Goal: Transaction & Acquisition: Purchase product/service

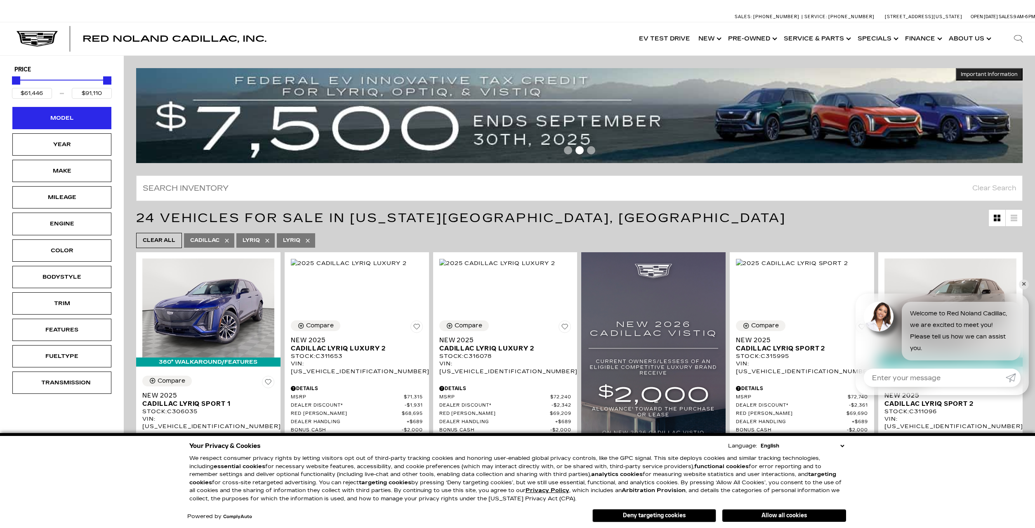
click at [72, 120] on div "Model" at bounding box center [61, 117] width 41 height 9
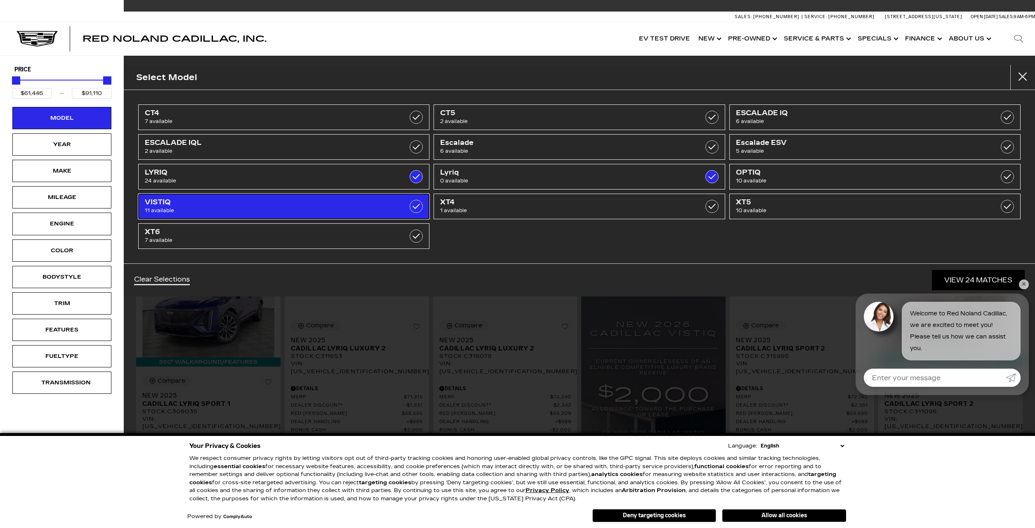
click at [180, 201] on span "VISTIQ" at bounding box center [263, 202] width 236 height 8
type input "$99,315"
checkbox input "true"
click at [164, 206] on span "11 available" at bounding box center [263, 210] width 236 height 8
type input "$91,110"
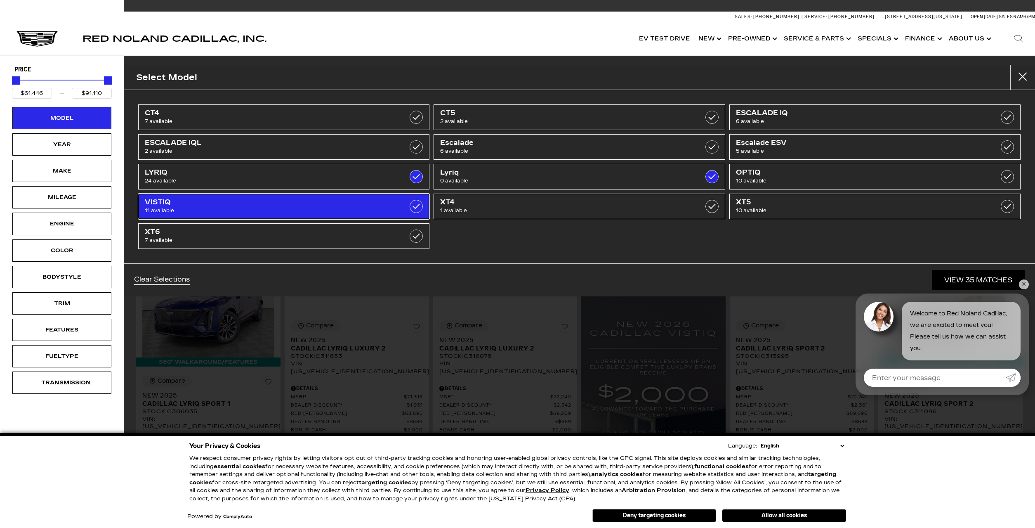
checkbox input "false"
click at [160, 205] on span "VISTIQ" at bounding box center [263, 202] width 236 height 8
type input "$99,315"
checkbox input "true"
click at [160, 205] on span "VISTIQ" at bounding box center [263, 202] width 236 height 8
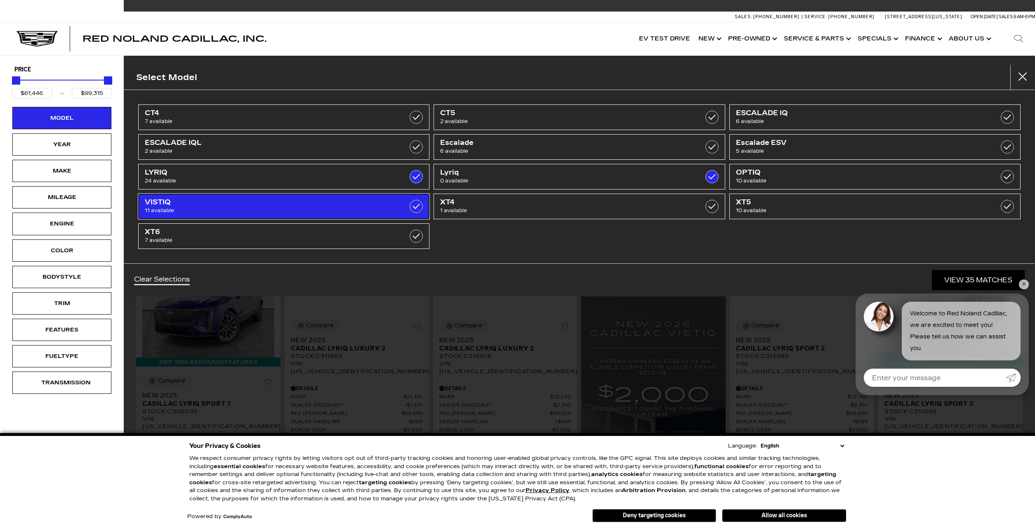
click at [160, 206] on span "VISTIQ" at bounding box center [263, 202] width 236 height 8
type input "$91,110"
checkbox input "false"
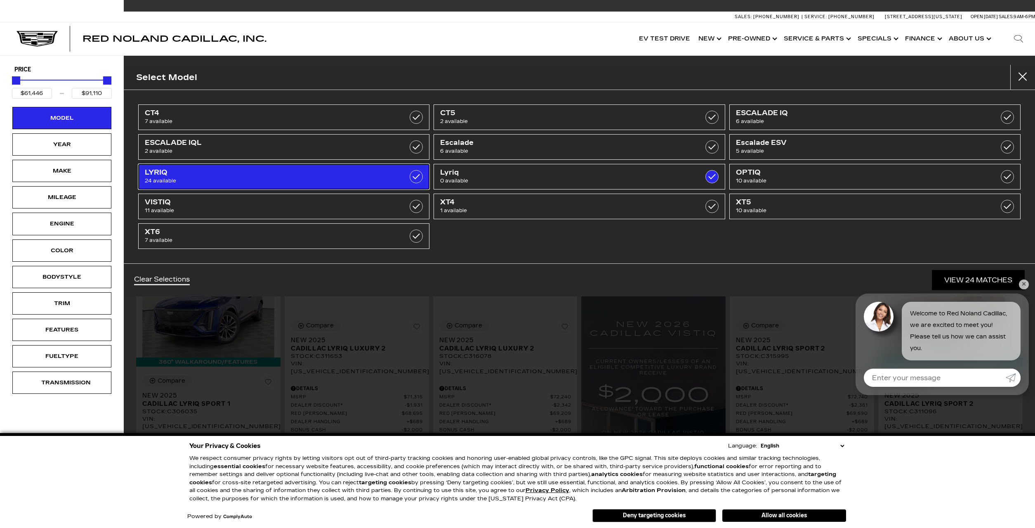
click at [416, 174] on label at bounding box center [416, 176] width 13 height 13
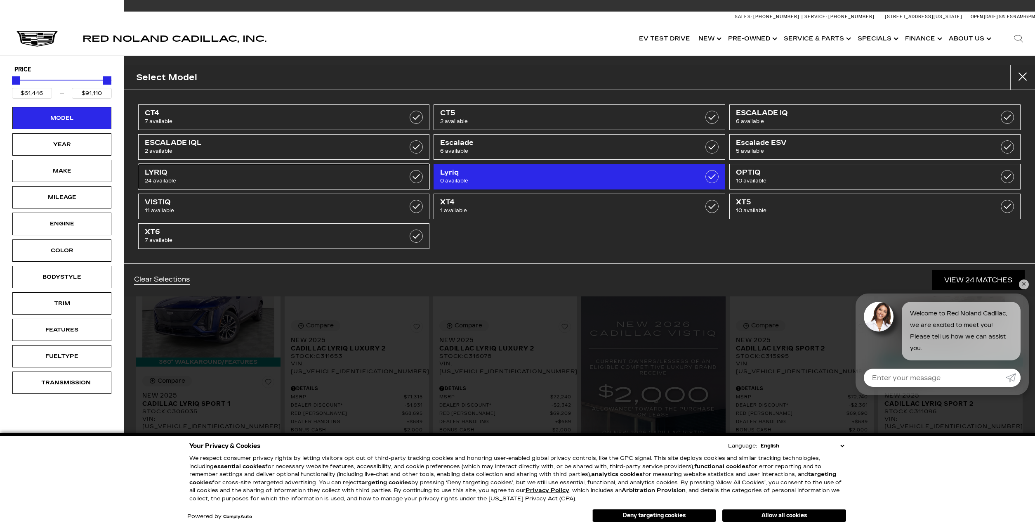
checkbox input "false"
click at [712, 173] on label at bounding box center [712, 176] width 13 height 13
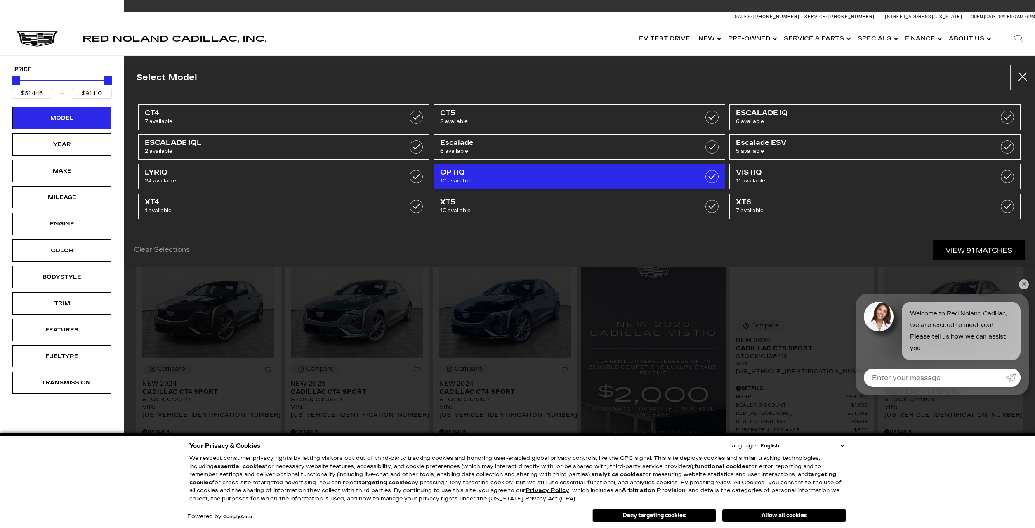
type input "$45,674"
type input "$179,434"
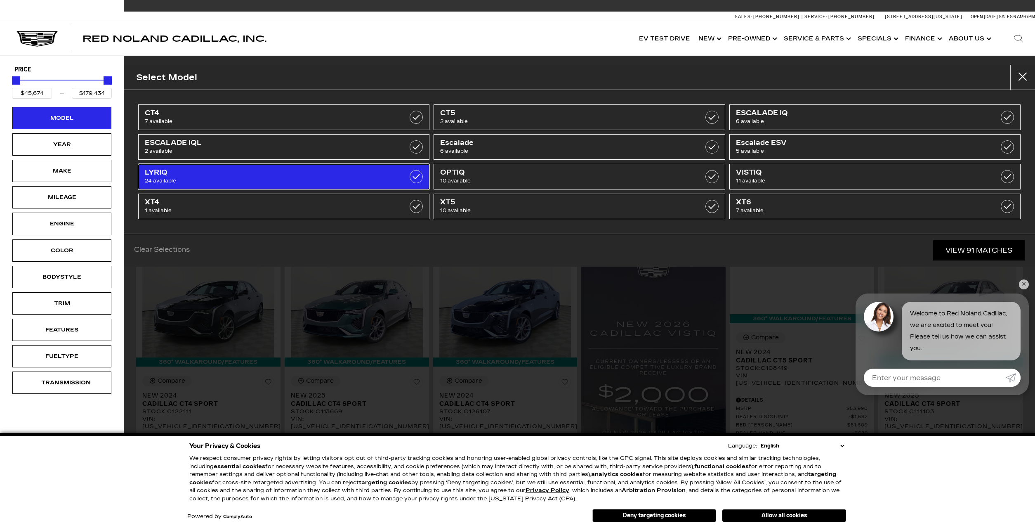
click at [416, 179] on label at bounding box center [416, 176] width 13 height 13
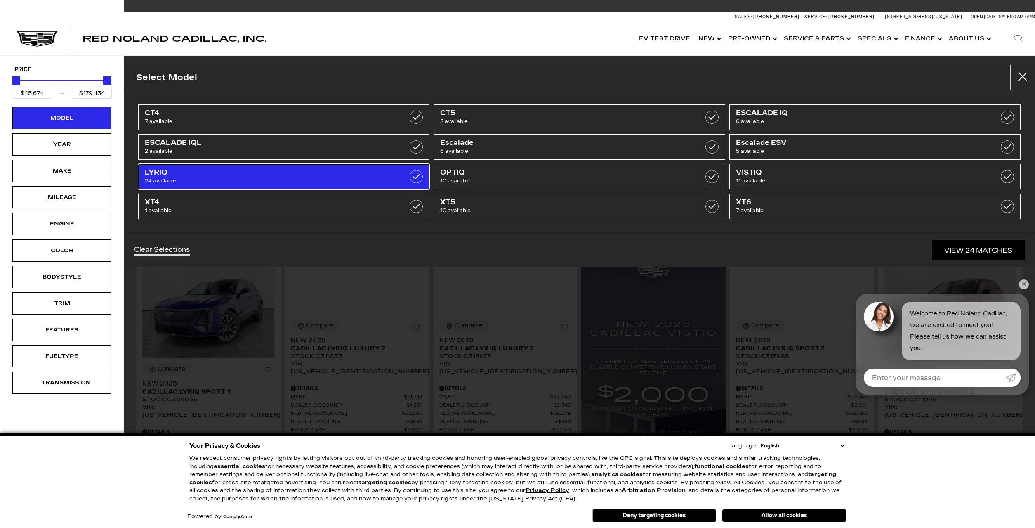
type input "$61,446"
type input "$91,110"
checkbox input "true"
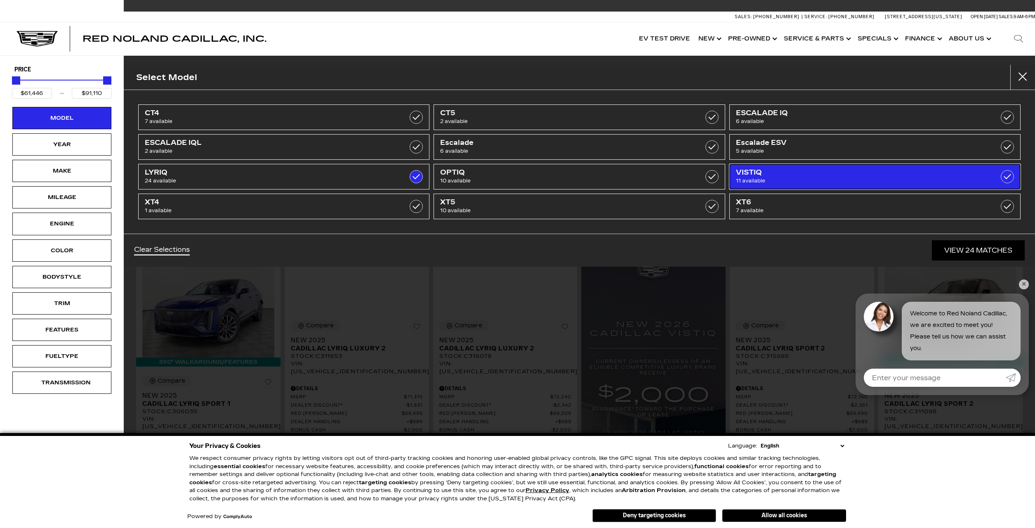
click at [1009, 173] on label at bounding box center [1007, 176] width 13 height 13
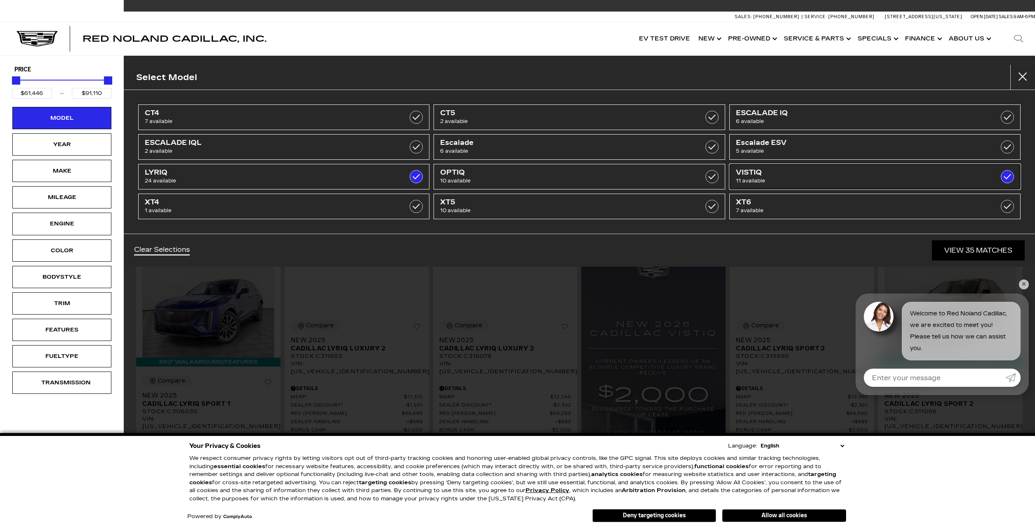
type input "$99,315"
checkbox input "true"
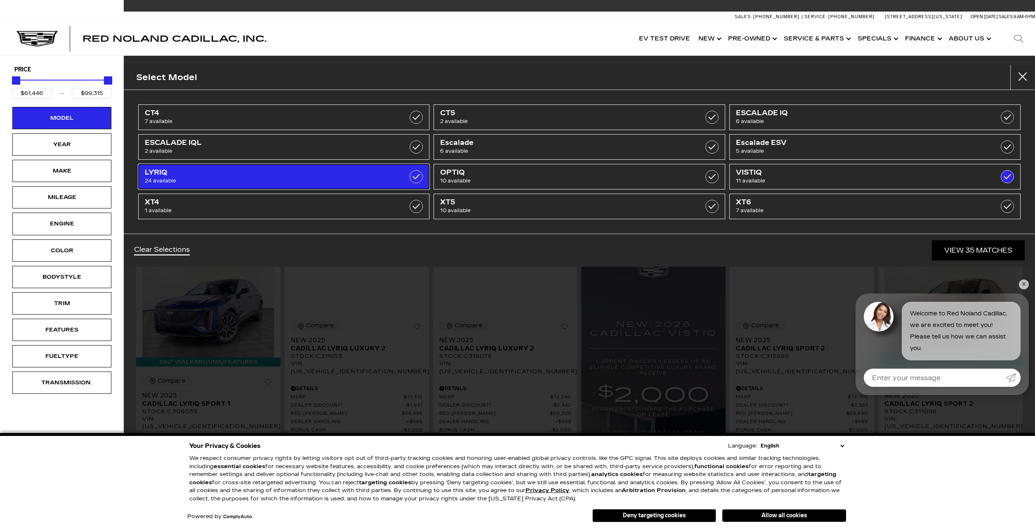
click at [416, 173] on label at bounding box center [416, 176] width 13 height 13
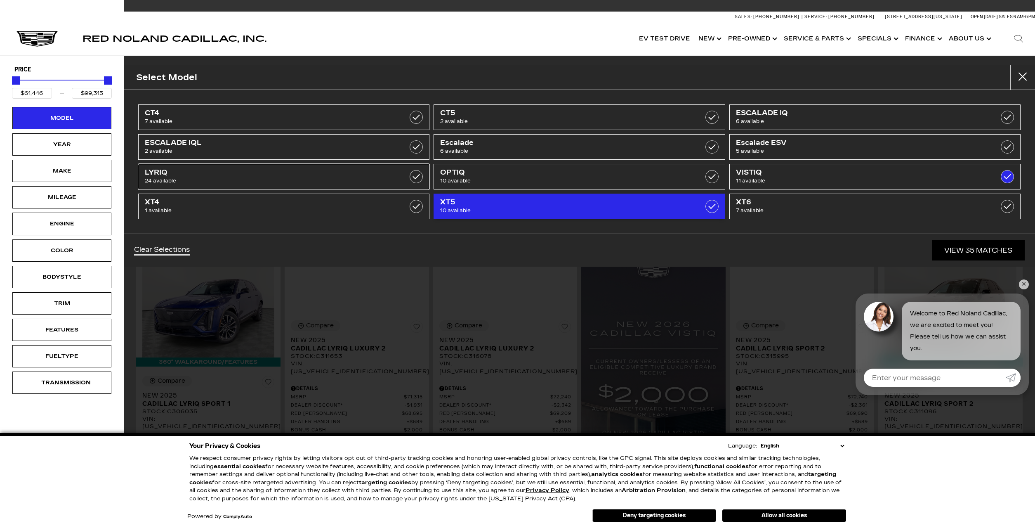
type input "$80,990"
checkbox input "false"
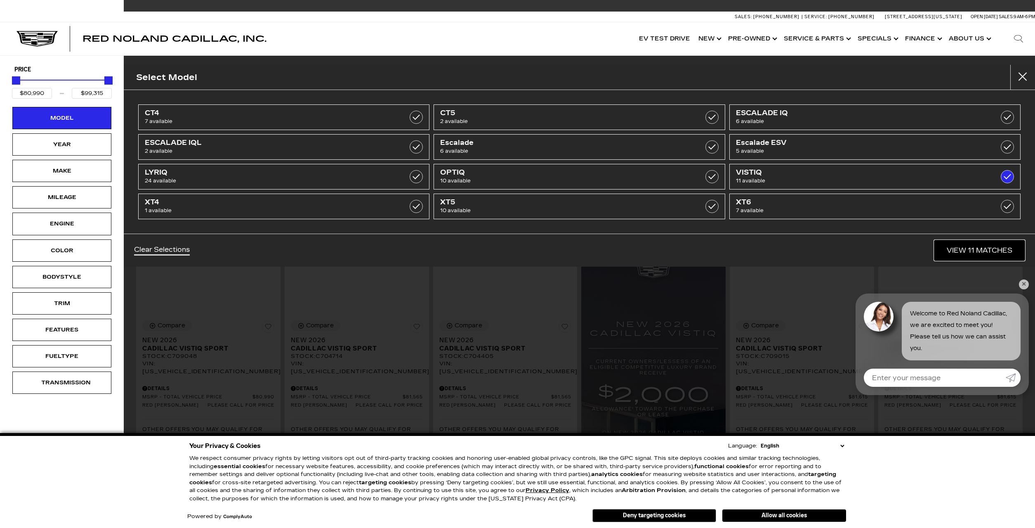
click at [1003, 250] on link "View 11 Matches" at bounding box center [980, 250] width 90 height 20
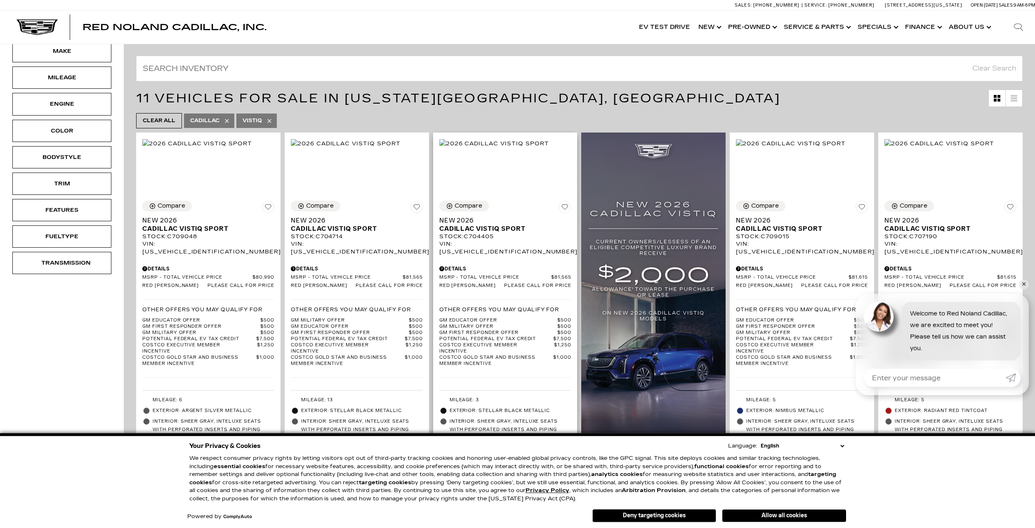
scroll to position [126, 0]
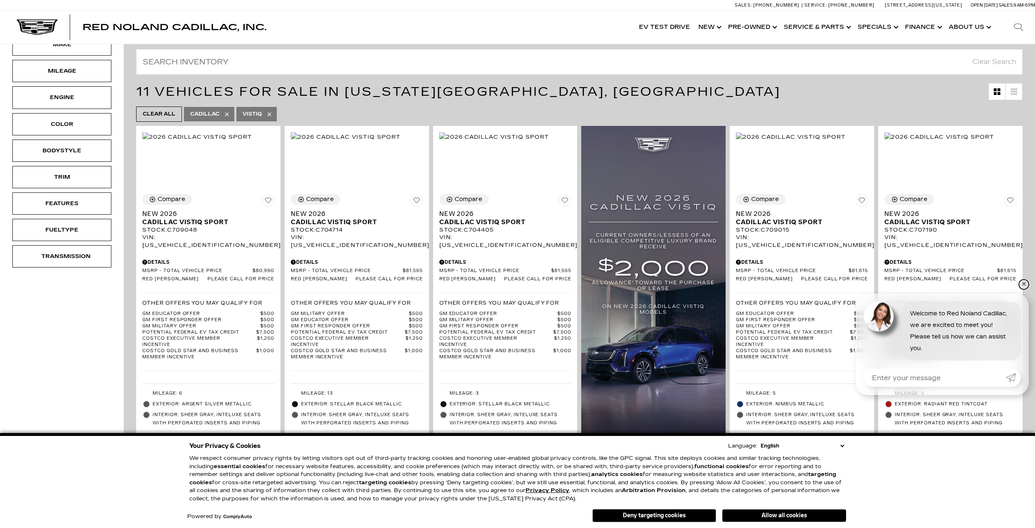
click at [1025, 283] on link "✕" at bounding box center [1024, 284] width 10 height 10
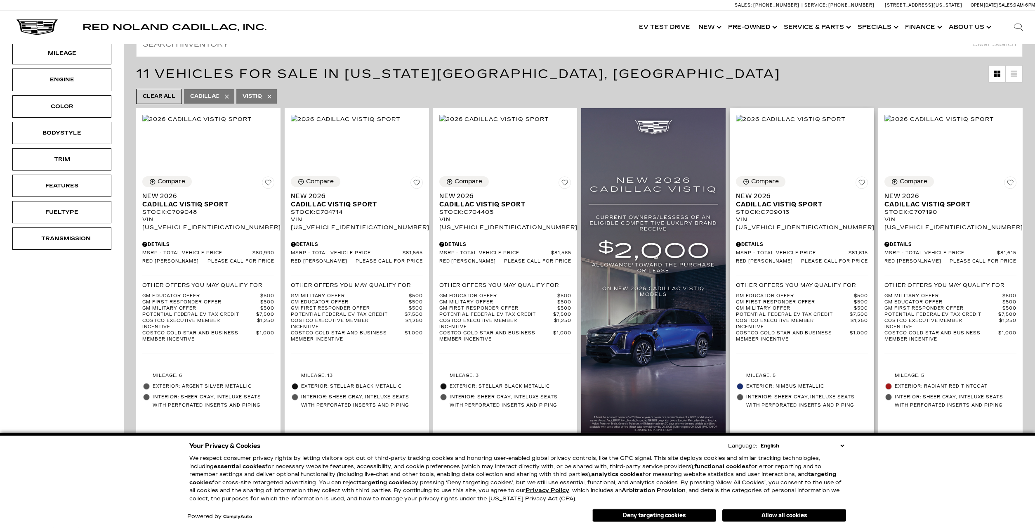
scroll to position [84, 0]
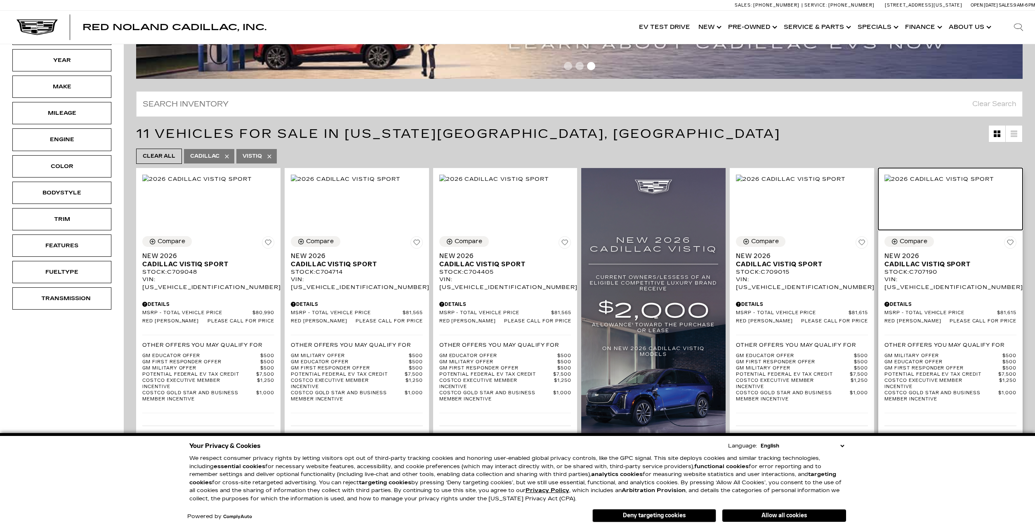
click at [945, 184] on img at bounding box center [940, 179] width 110 height 9
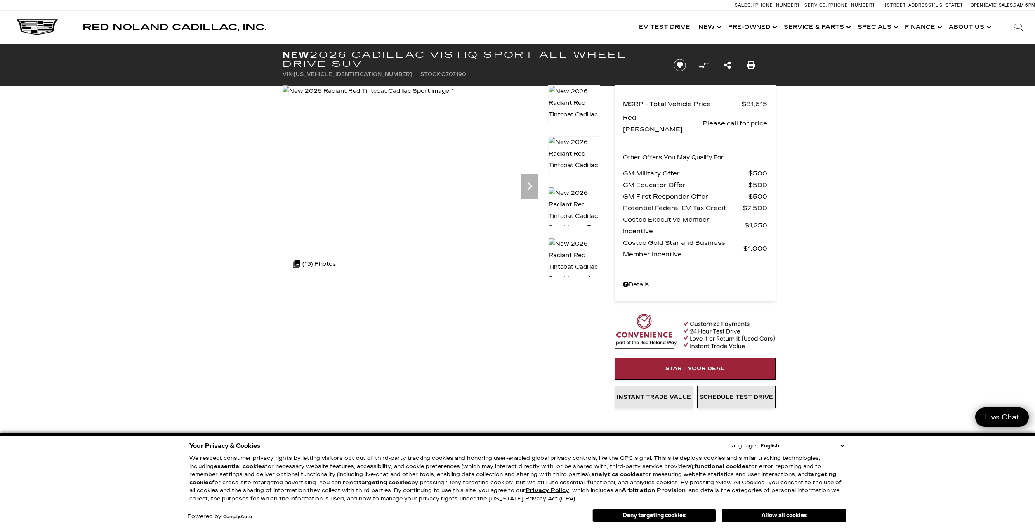
click at [572, 152] on img at bounding box center [574, 159] width 52 height 47
click at [527, 187] on icon "Next" at bounding box center [530, 186] width 17 height 17
click at [532, 189] on icon "Next" at bounding box center [530, 186] width 17 height 17
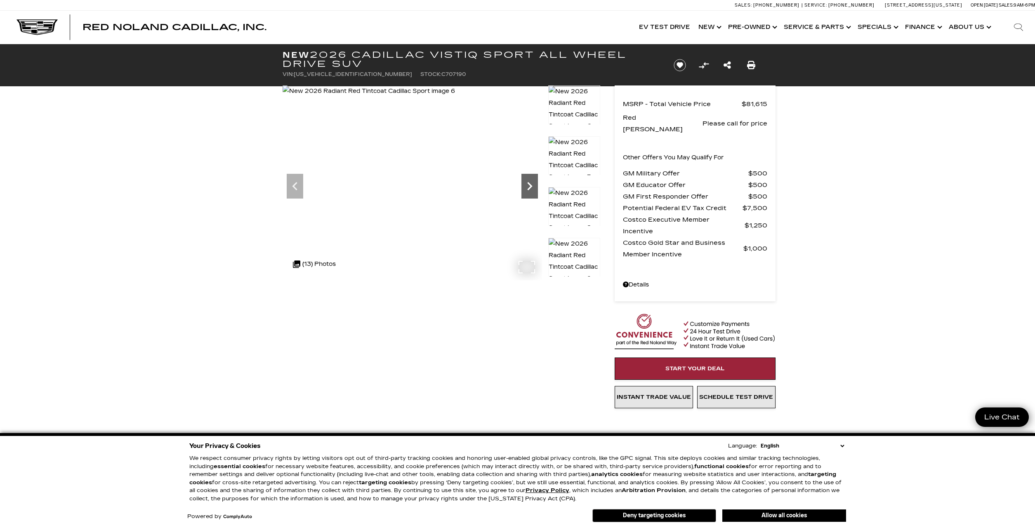
click at [532, 189] on icon "Next" at bounding box center [530, 186] width 17 height 17
click at [532, 190] on icon "Next" at bounding box center [530, 186] width 17 height 17
click at [533, 192] on icon "Next" at bounding box center [530, 186] width 17 height 17
click at [534, 193] on icon "Next" at bounding box center [530, 186] width 17 height 17
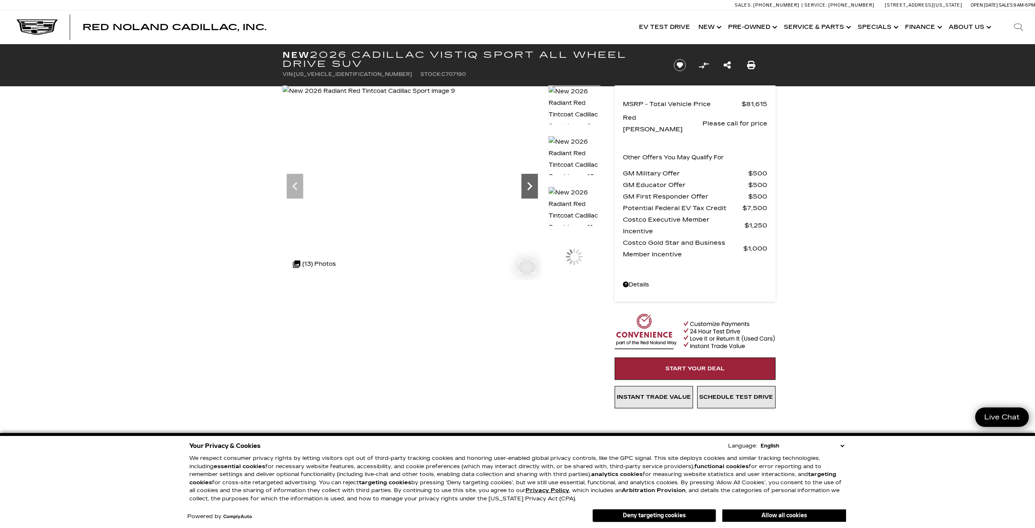
click at [534, 193] on icon "Next" at bounding box center [530, 186] width 17 height 17
click at [458, 97] on img at bounding box center [371, 91] width 176 height 12
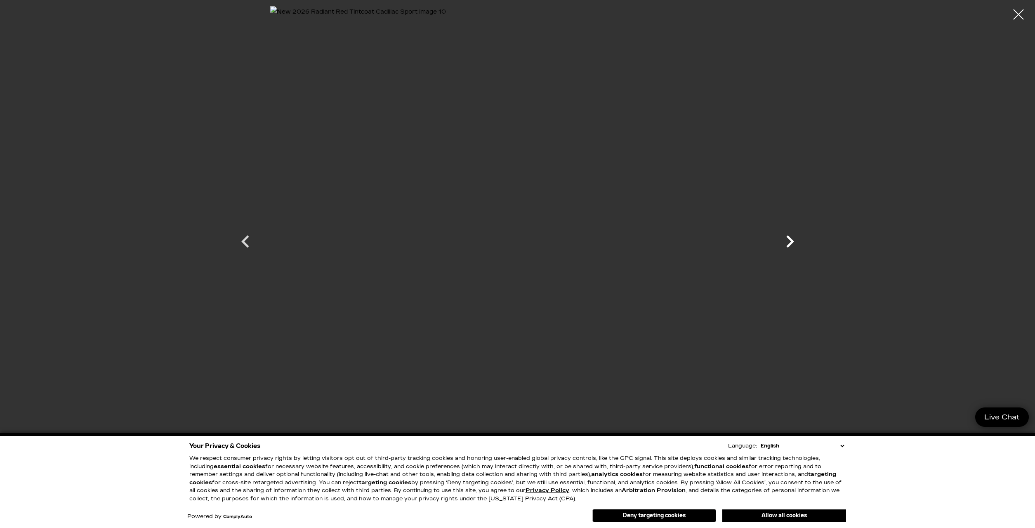
click at [791, 243] on icon "Next" at bounding box center [791, 241] width 8 height 12
click at [791, 243] on div at bounding box center [518, 234] width 578 height 456
click at [1016, 17] on div at bounding box center [1019, 15] width 22 height 22
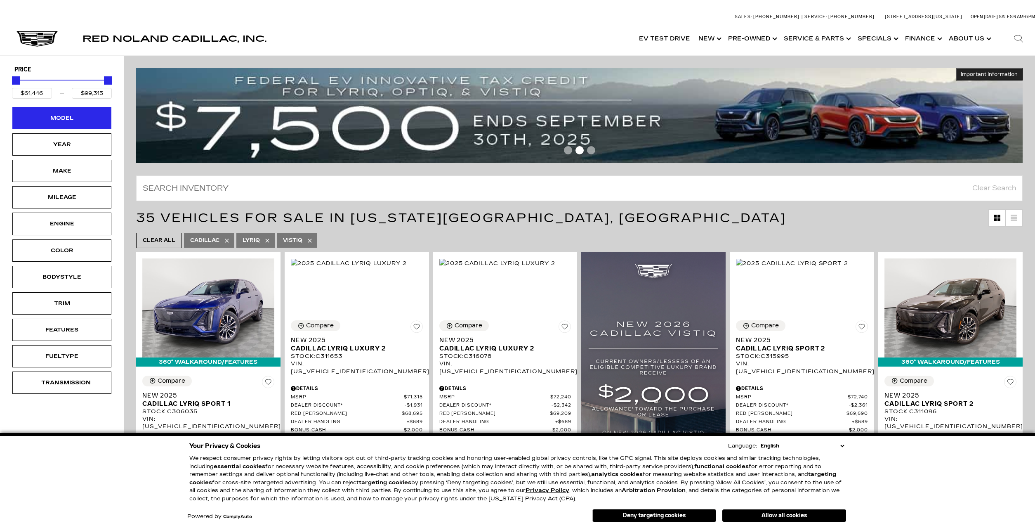
click at [67, 113] on div "Model" at bounding box center [61, 118] width 99 height 22
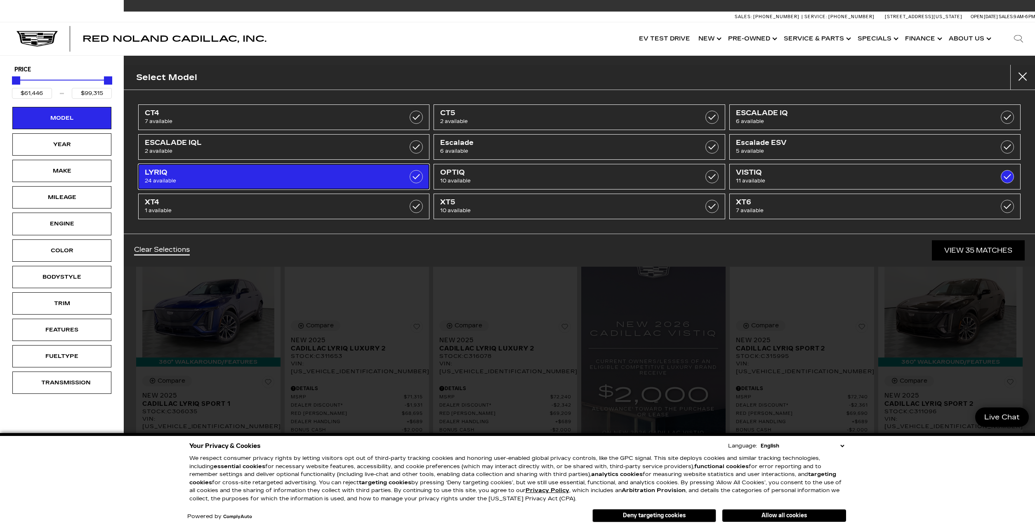
click at [416, 177] on label at bounding box center [416, 176] width 13 height 13
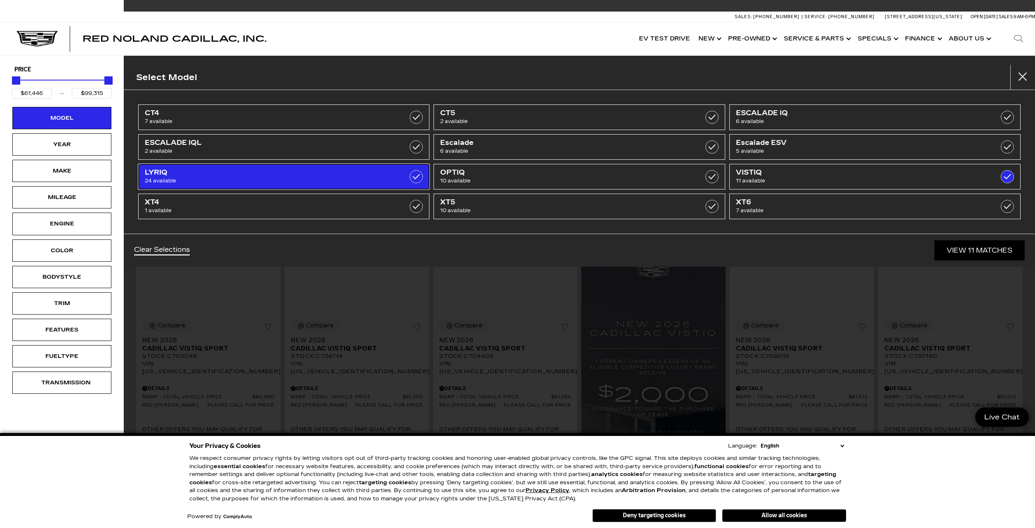
type input "$80,990"
checkbox input "false"
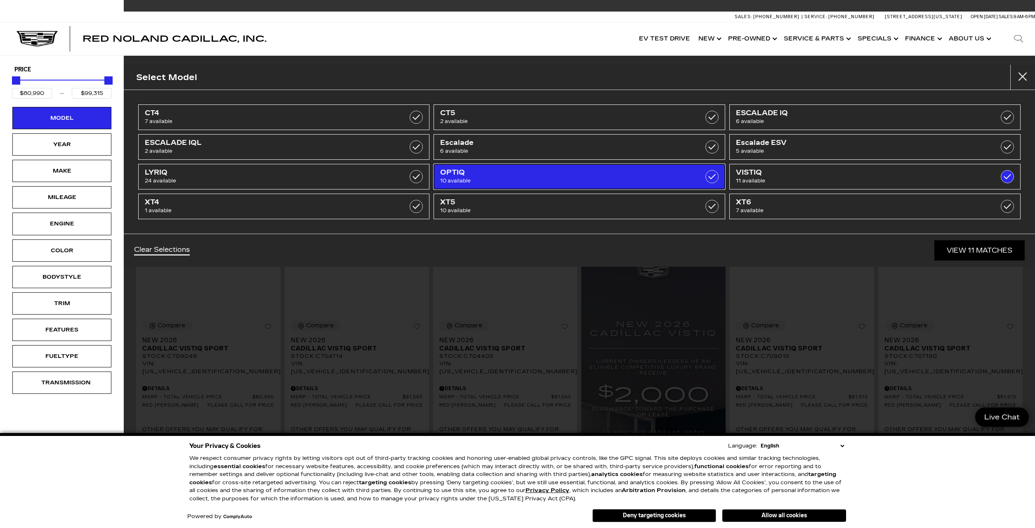
click at [711, 178] on label at bounding box center [712, 176] width 13 height 13
type input "$55,174"
checkbox input "true"
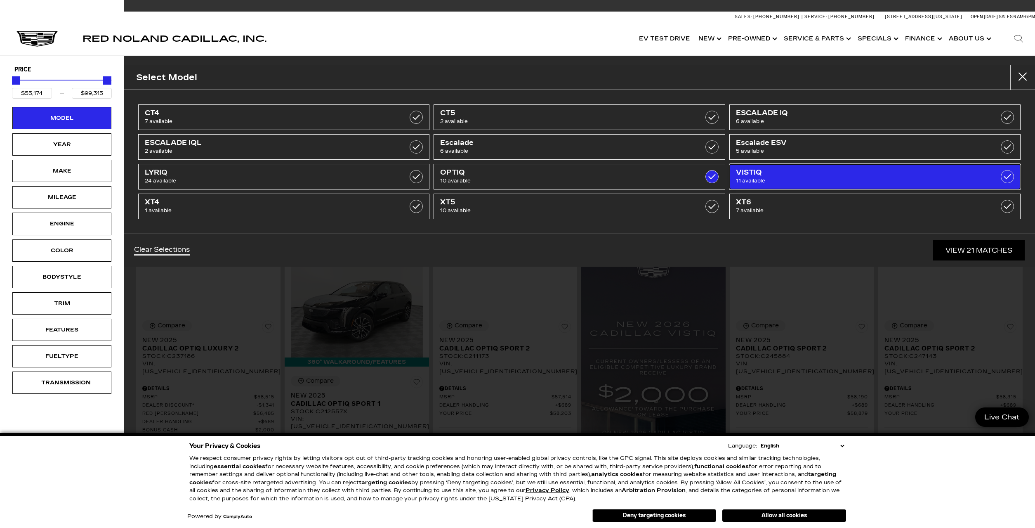
click at [1011, 175] on label at bounding box center [1007, 176] width 13 height 13
type input "$59,829"
checkbox input "false"
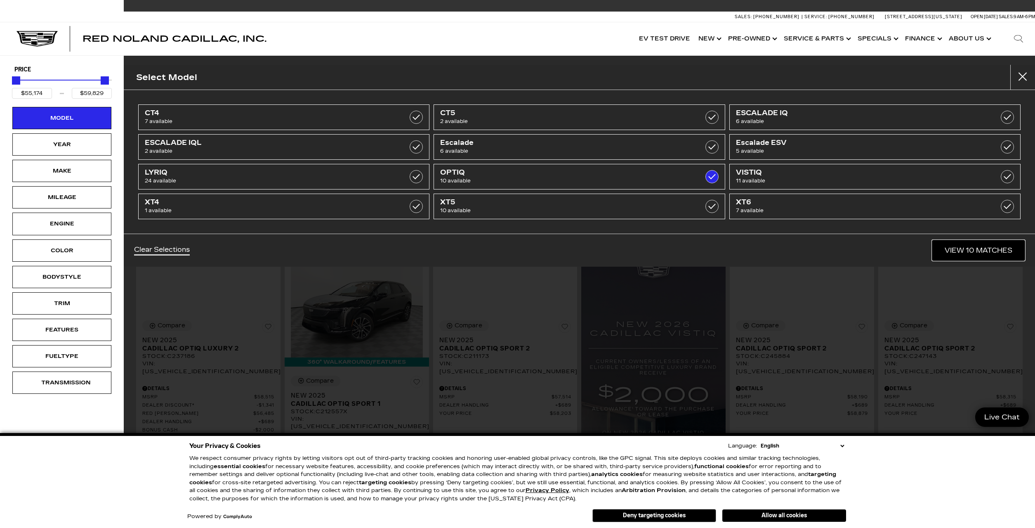
click at [966, 248] on link "View 10 Matches" at bounding box center [979, 250] width 92 height 20
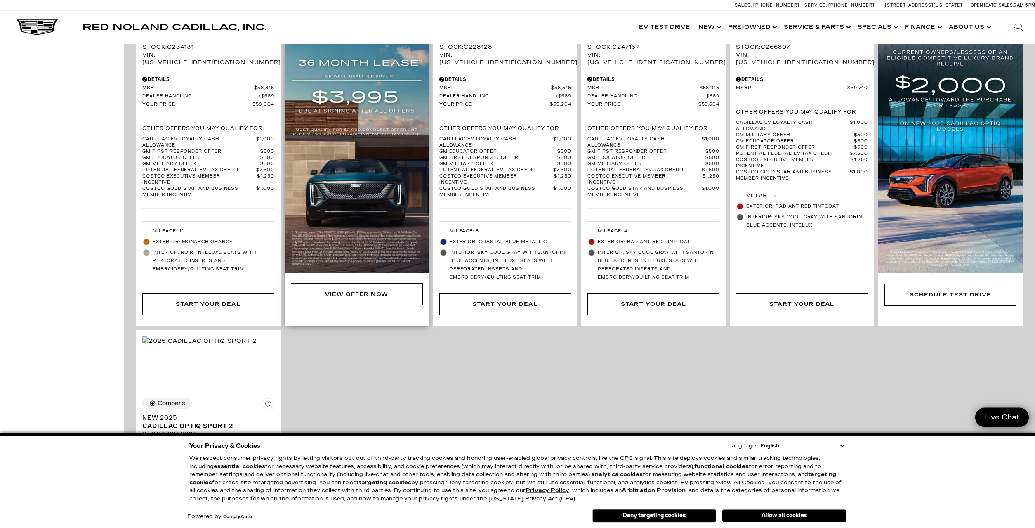
scroll to position [842, 0]
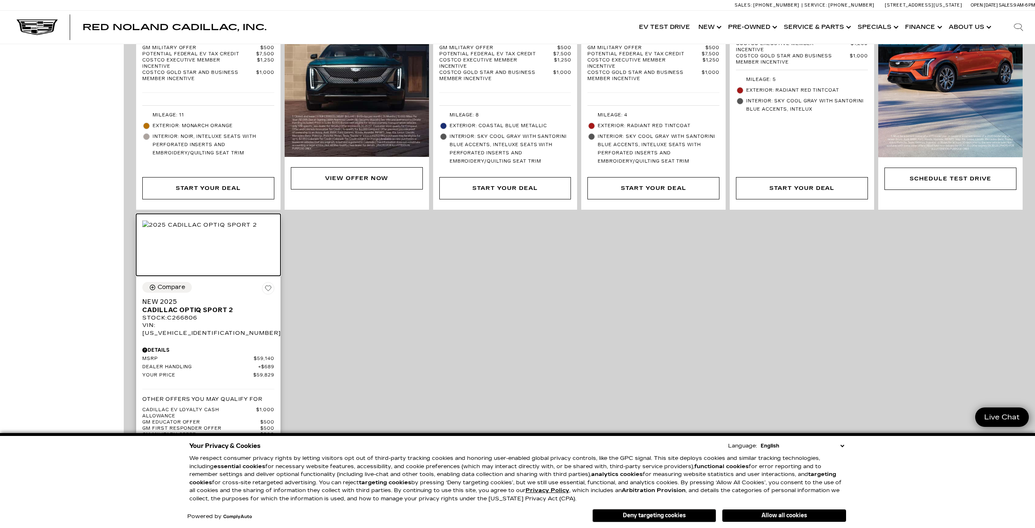
click at [196, 229] on img at bounding box center [199, 224] width 115 height 9
click at [213, 229] on img at bounding box center [199, 224] width 115 height 9
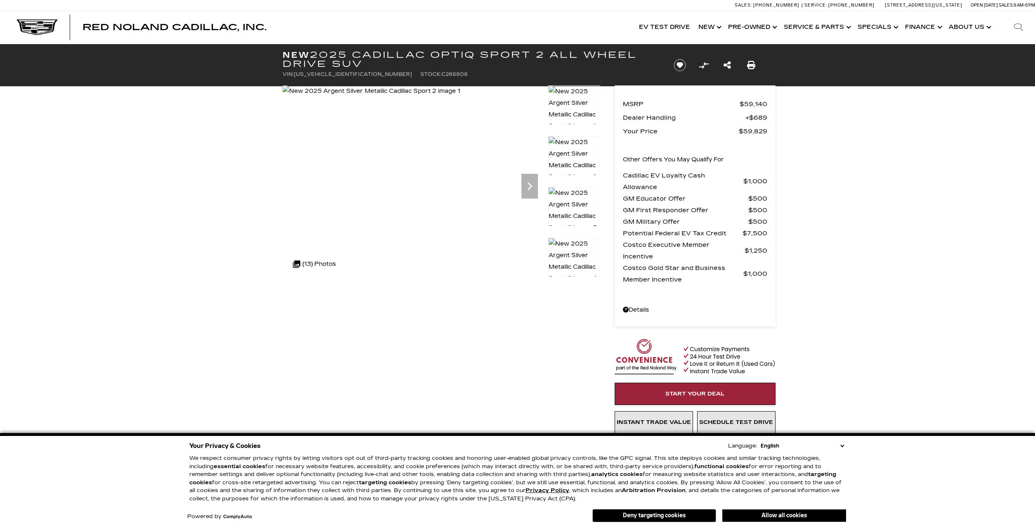
click at [531, 187] on icon "Next" at bounding box center [529, 186] width 5 height 8
click at [792, 513] on button "Allow all cookies" at bounding box center [785, 515] width 124 height 12
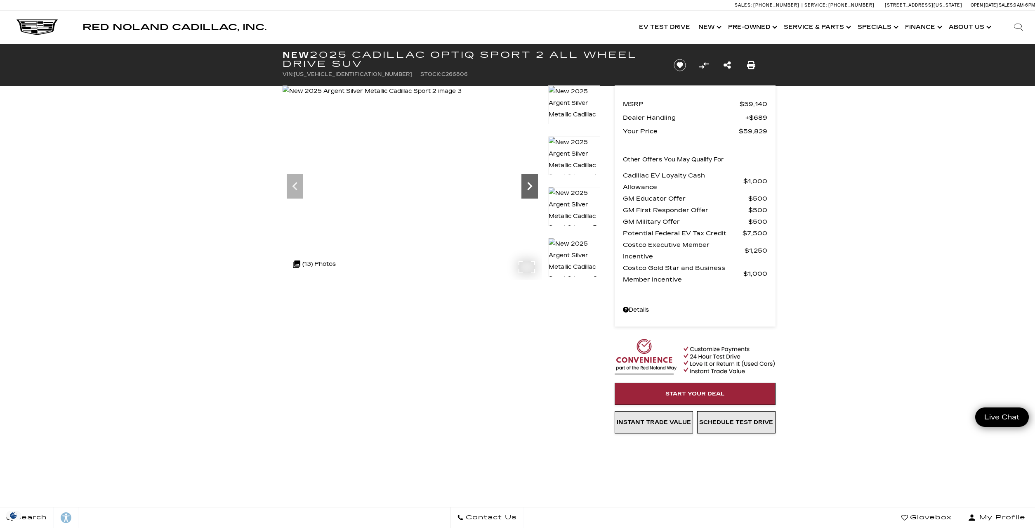
click at [534, 189] on icon "Next" at bounding box center [530, 186] width 17 height 17
click at [530, 187] on icon "Next" at bounding box center [530, 186] width 17 height 17
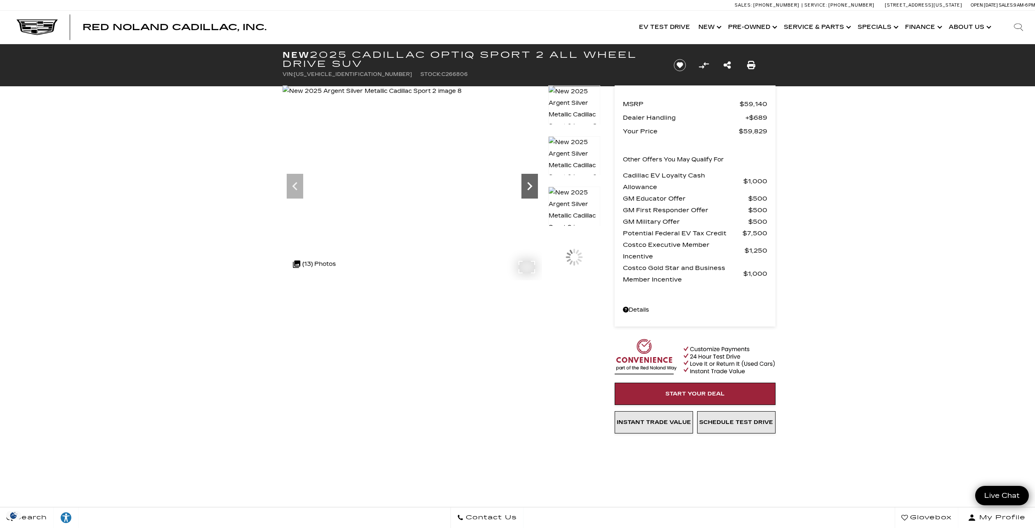
click at [530, 187] on icon "Next" at bounding box center [530, 186] width 17 height 17
click at [530, 186] on icon "Next" at bounding box center [530, 186] width 17 height 17
click at [529, 185] on icon "Next" at bounding box center [530, 186] width 17 height 17
click at [529, 186] on icon "Next" at bounding box center [530, 186] width 17 height 17
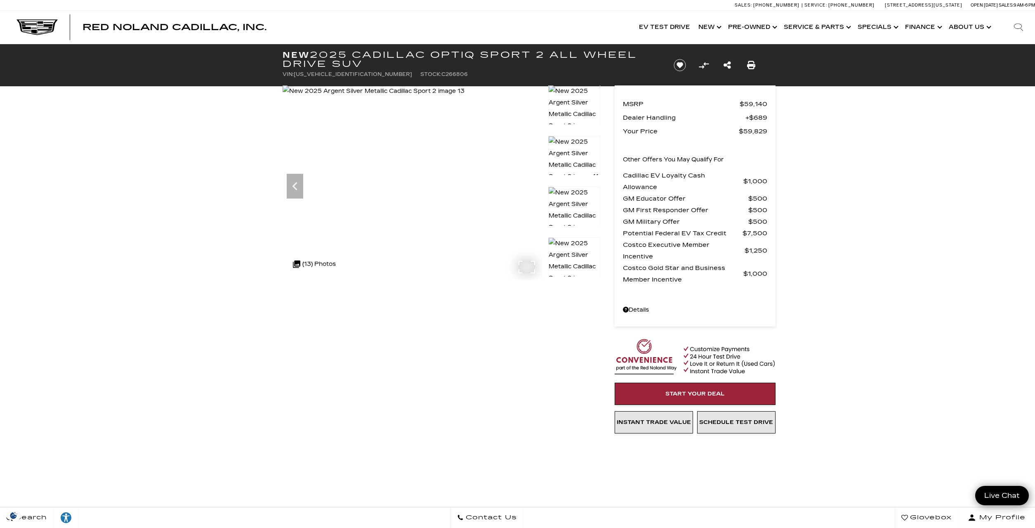
click at [465, 97] on img at bounding box center [374, 91] width 182 height 12
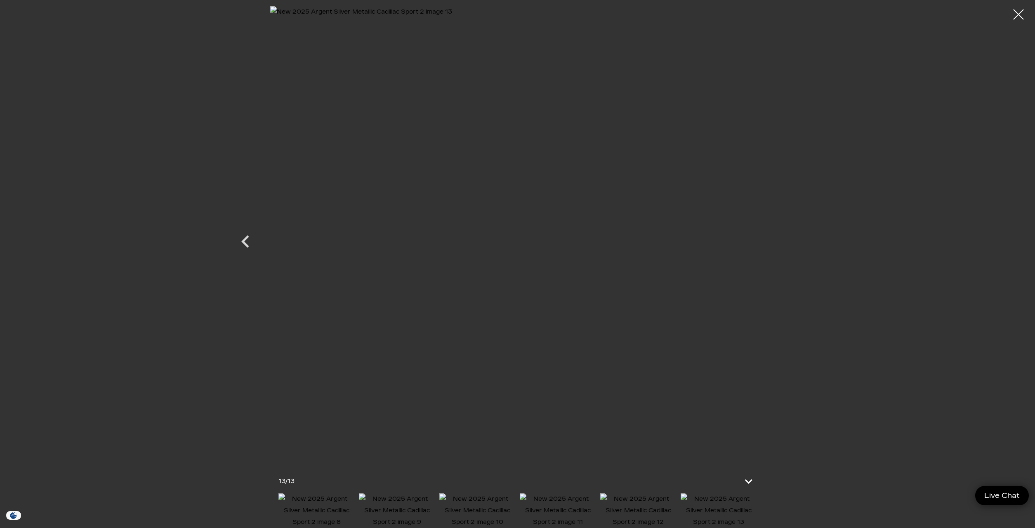
drag, startPoint x: 1019, startPoint y: 11, endPoint x: 1009, endPoint y: 12, distance: 9.9
click at [1018, 11] on div at bounding box center [1019, 14] width 21 height 21
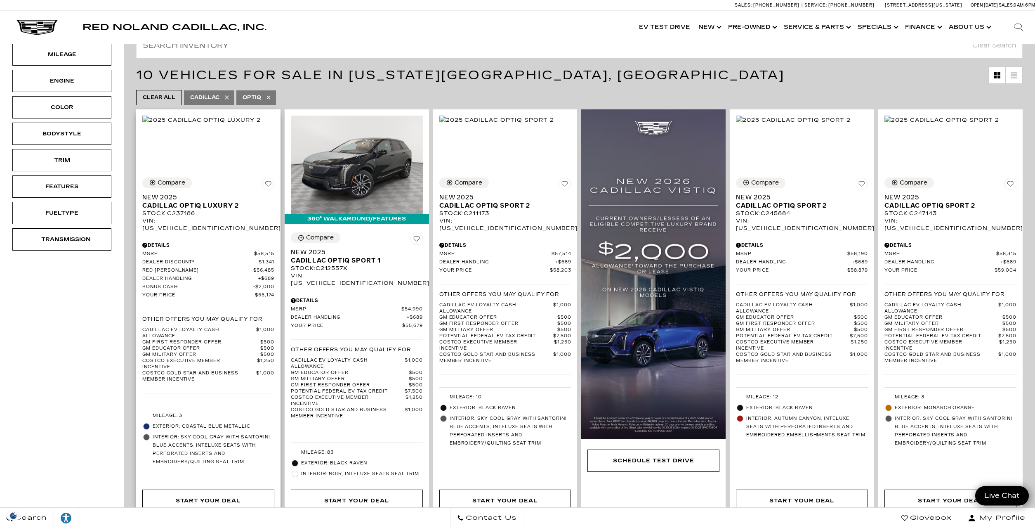
scroll to position [148, 0]
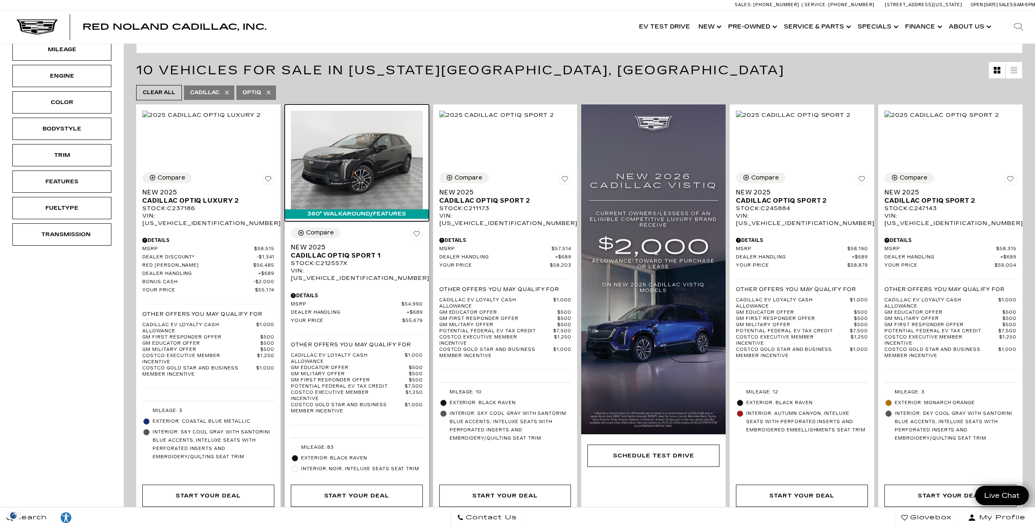
click at [334, 154] on img at bounding box center [357, 160] width 132 height 99
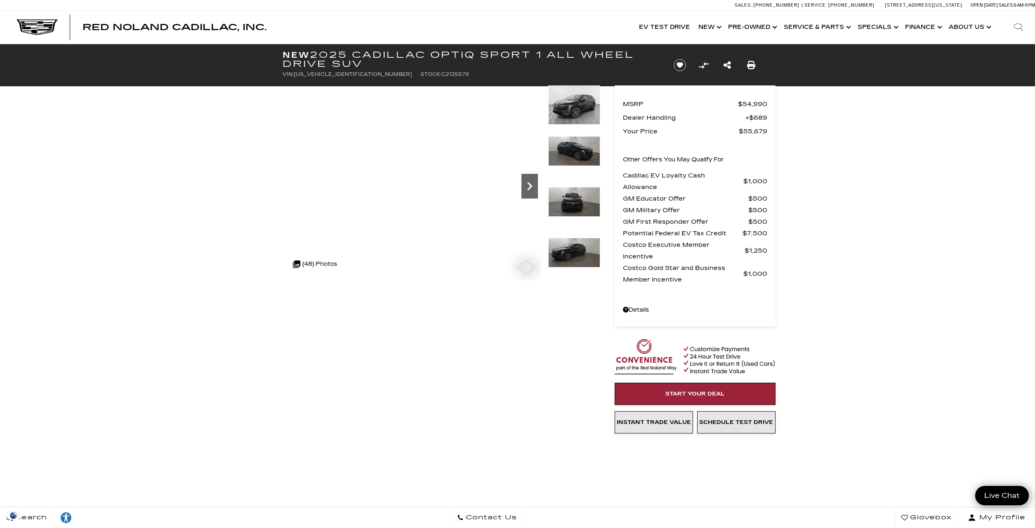
click at [531, 185] on icon "Next" at bounding box center [529, 186] width 5 height 8
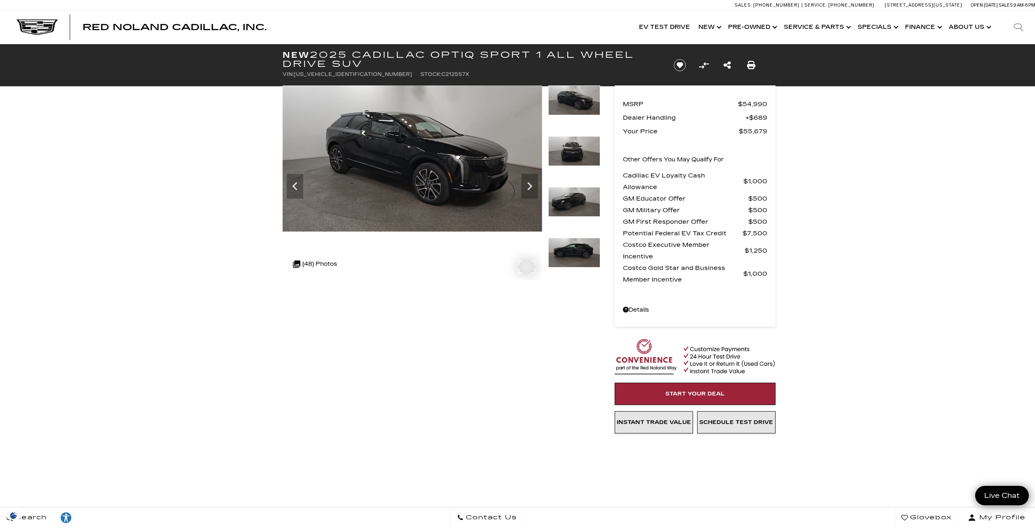
click at [446, 166] on img at bounding box center [413, 158] width 260 height 146
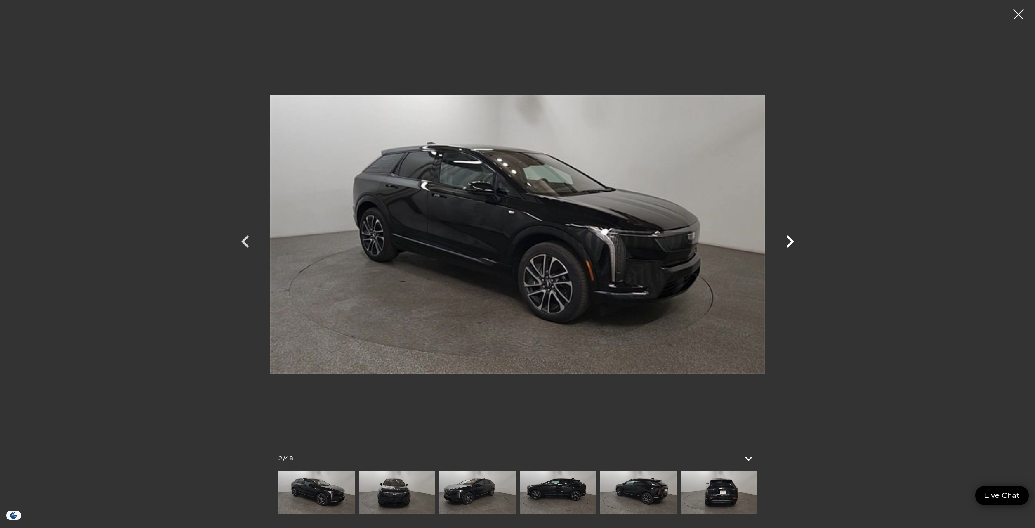
click at [790, 243] on icon "Next" at bounding box center [791, 241] width 8 height 12
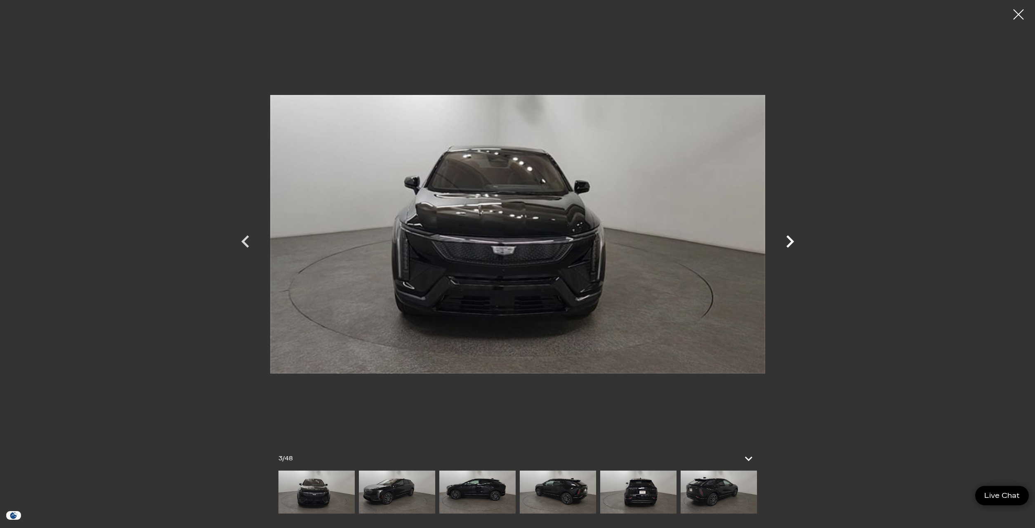
click at [790, 243] on icon "Next" at bounding box center [791, 241] width 8 height 12
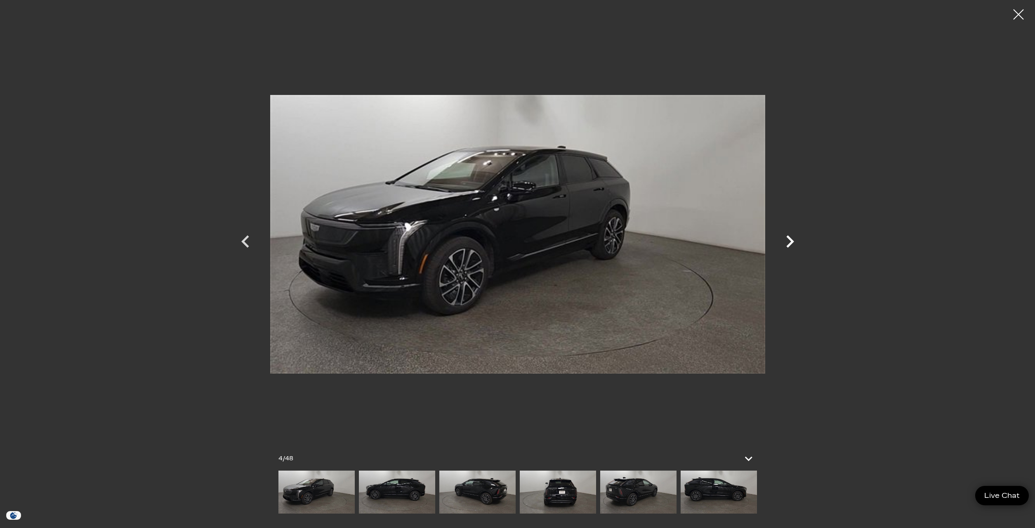
click at [790, 243] on icon "Next" at bounding box center [791, 241] width 8 height 12
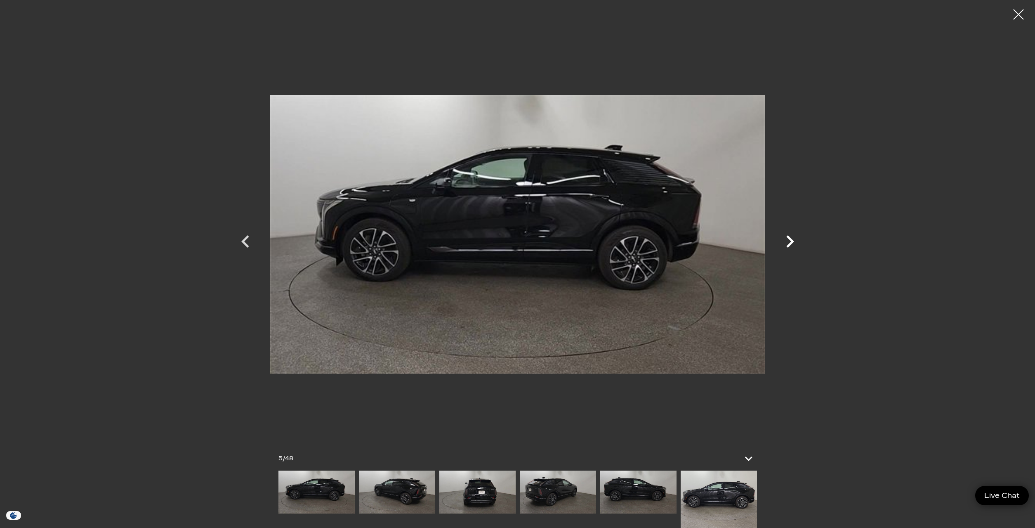
click at [790, 243] on icon "Next" at bounding box center [791, 241] width 8 height 12
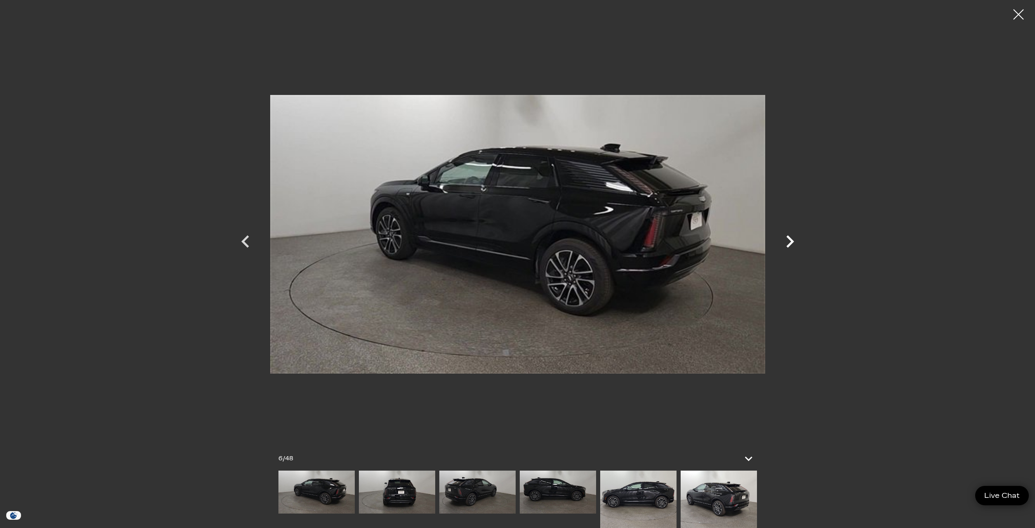
click at [790, 243] on icon "Next" at bounding box center [791, 241] width 8 height 12
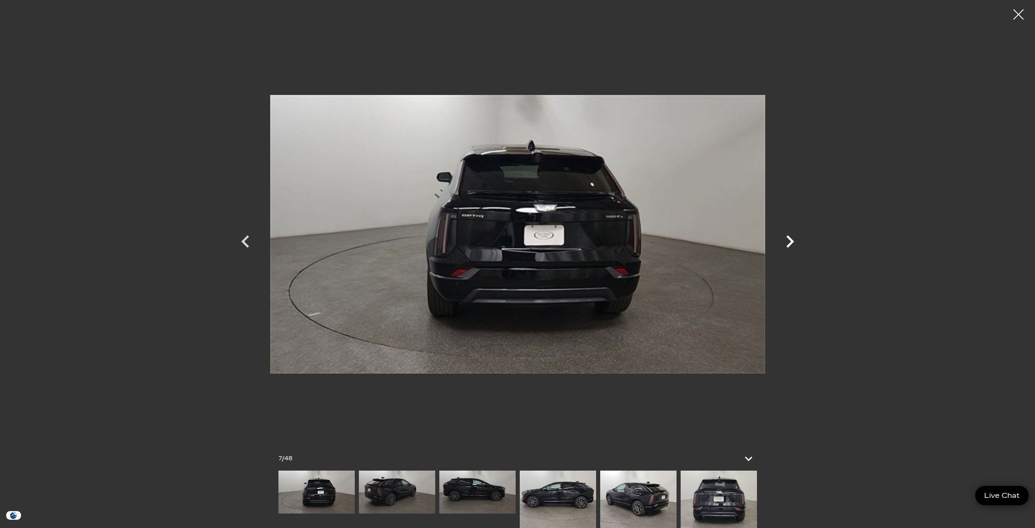
click at [790, 243] on icon "Next" at bounding box center [791, 241] width 8 height 12
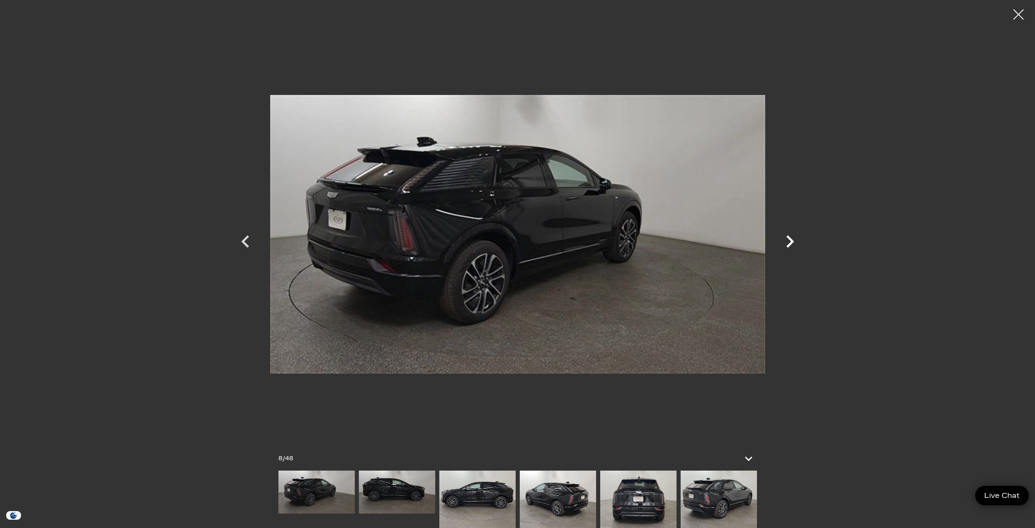
click at [790, 243] on icon "Next" at bounding box center [791, 241] width 8 height 12
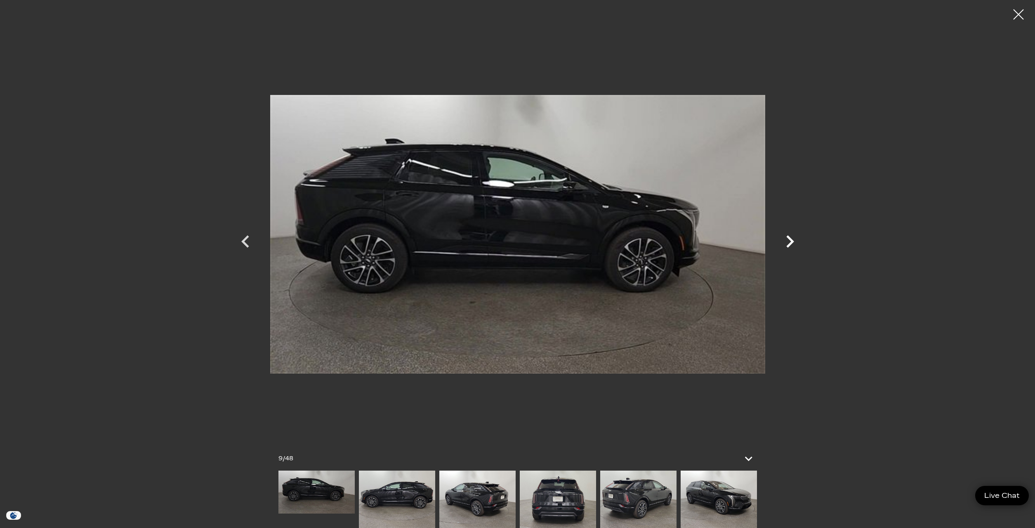
click at [790, 243] on icon "Next" at bounding box center [791, 241] width 8 height 12
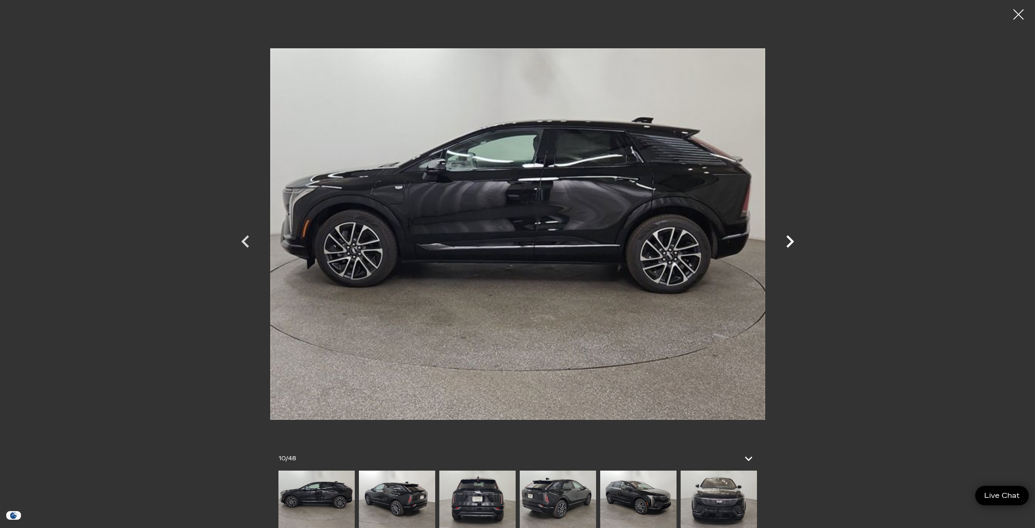
click at [790, 243] on icon "Next" at bounding box center [791, 241] width 8 height 12
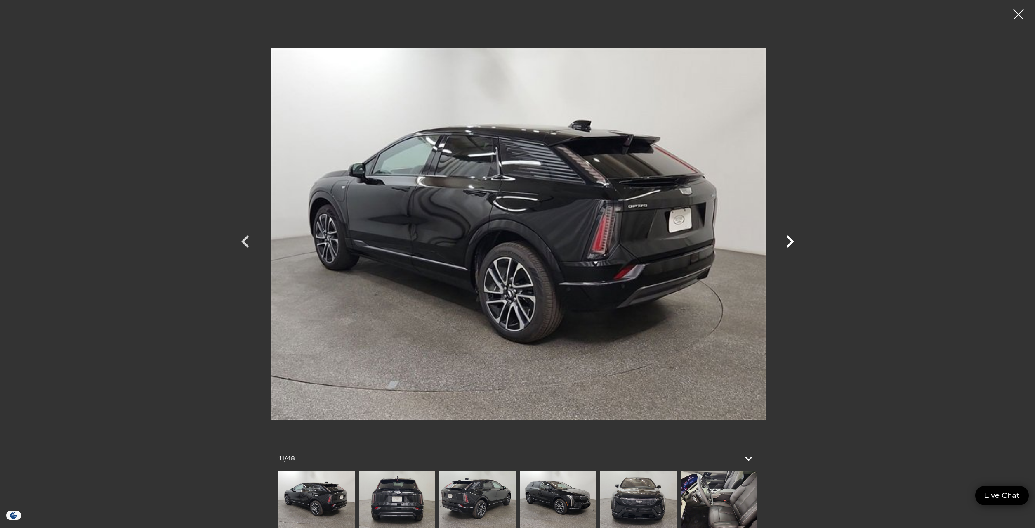
click at [792, 240] on icon "Next" at bounding box center [791, 241] width 8 height 12
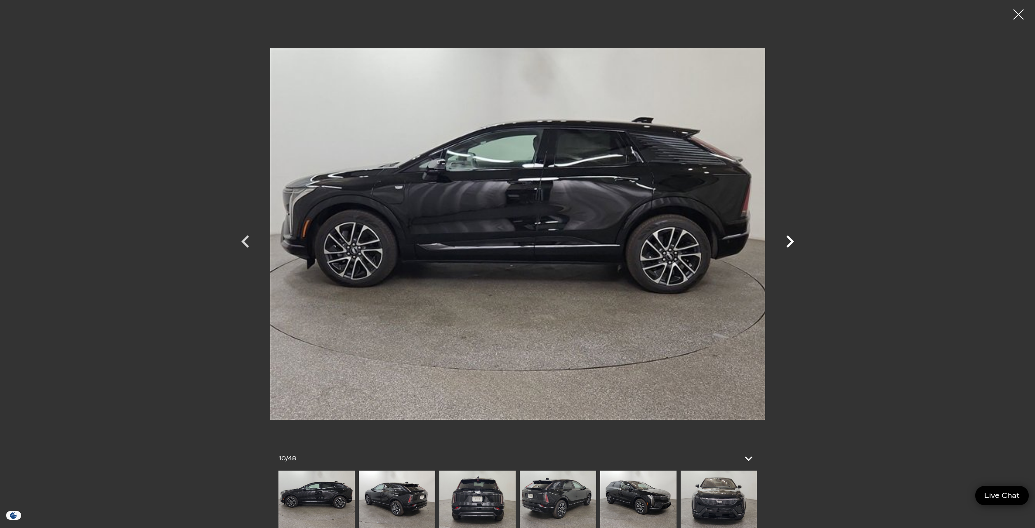
click at [794, 239] on icon "Next" at bounding box center [790, 241] width 25 height 25
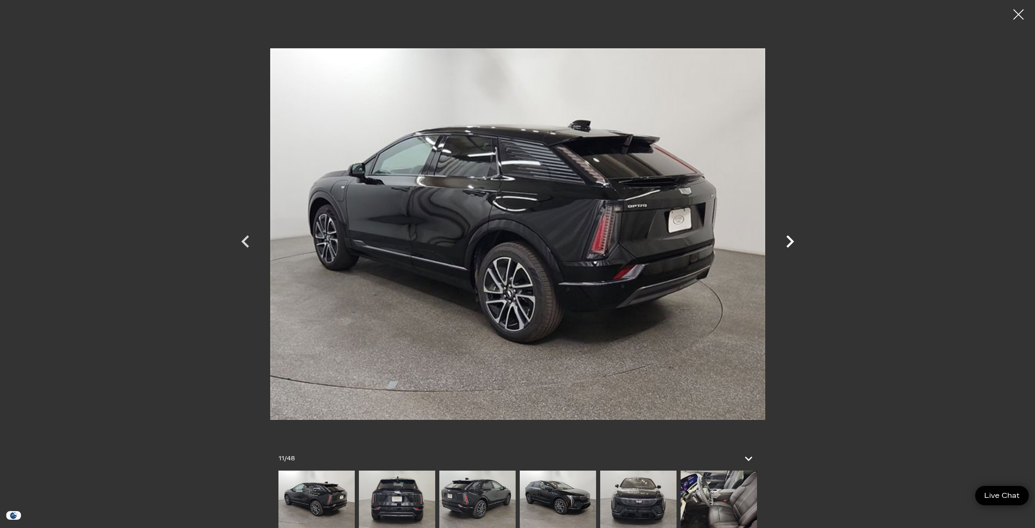
click at [794, 242] on icon "Next" at bounding box center [791, 241] width 8 height 12
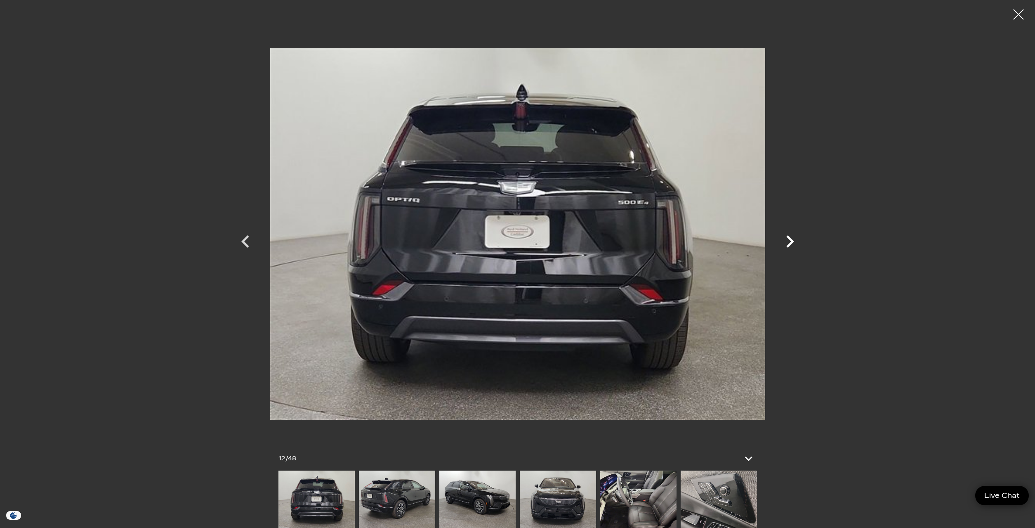
click at [794, 242] on icon "Next" at bounding box center [791, 241] width 8 height 12
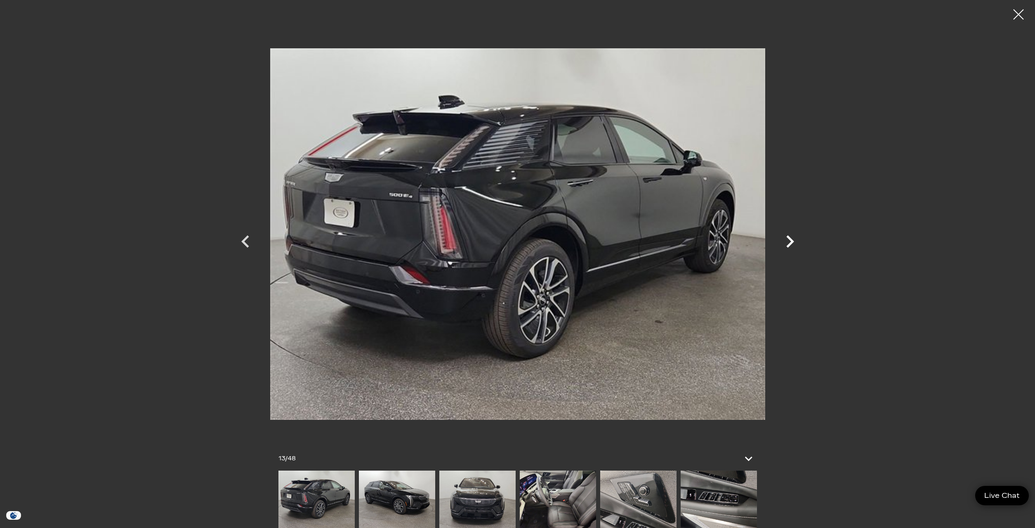
click at [794, 242] on icon "Next" at bounding box center [791, 241] width 8 height 12
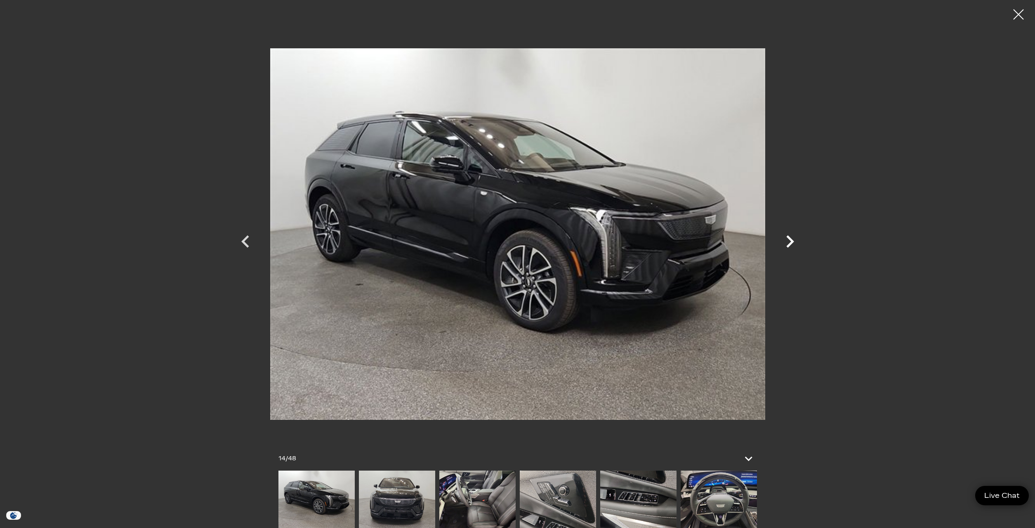
click at [794, 242] on icon "Next" at bounding box center [791, 241] width 8 height 12
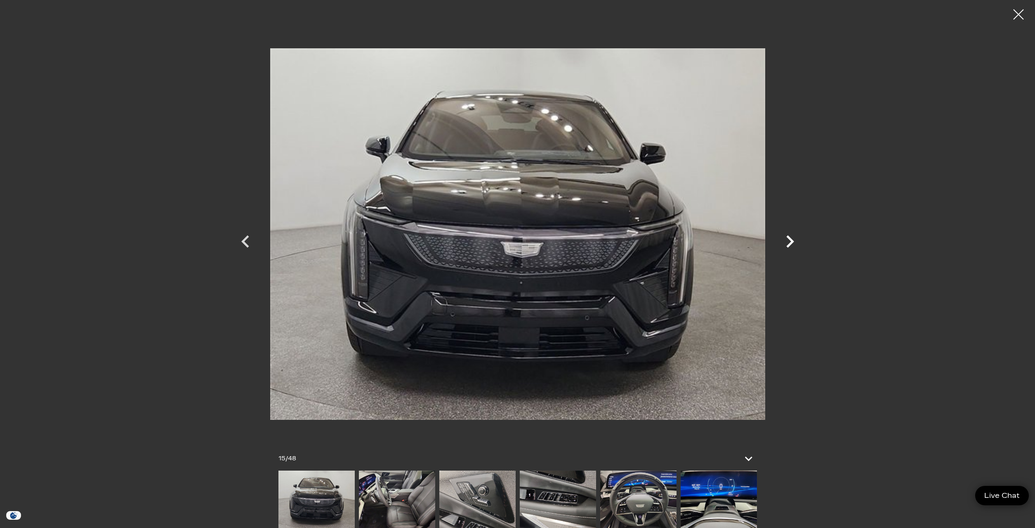
click at [793, 242] on icon "Next" at bounding box center [791, 241] width 8 height 12
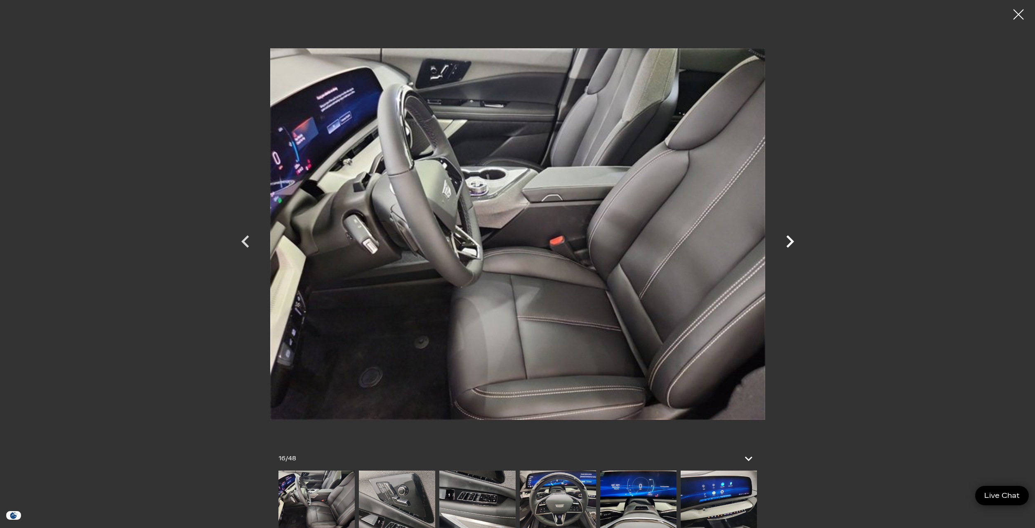
click at [789, 240] on icon "Next" at bounding box center [790, 241] width 25 height 25
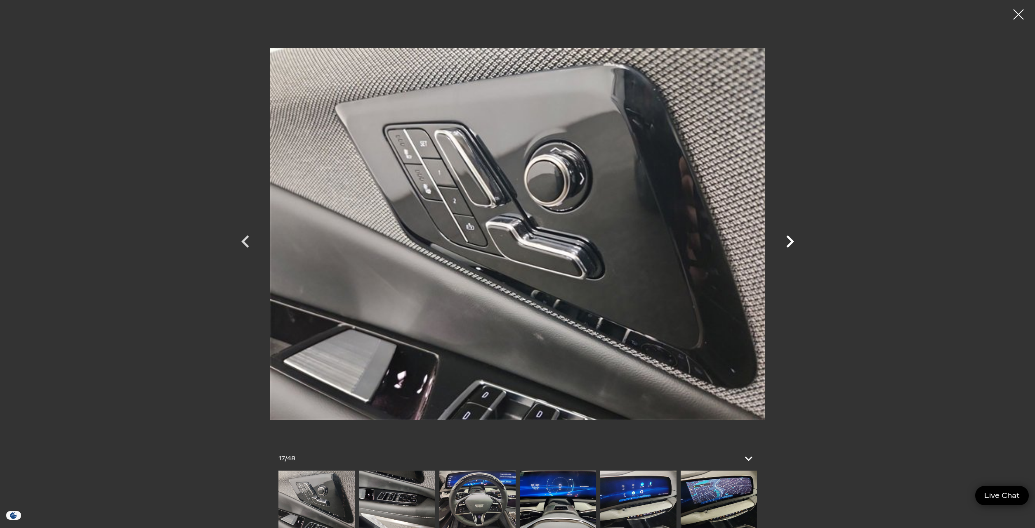
click at [789, 240] on icon "Next" at bounding box center [790, 241] width 25 height 25
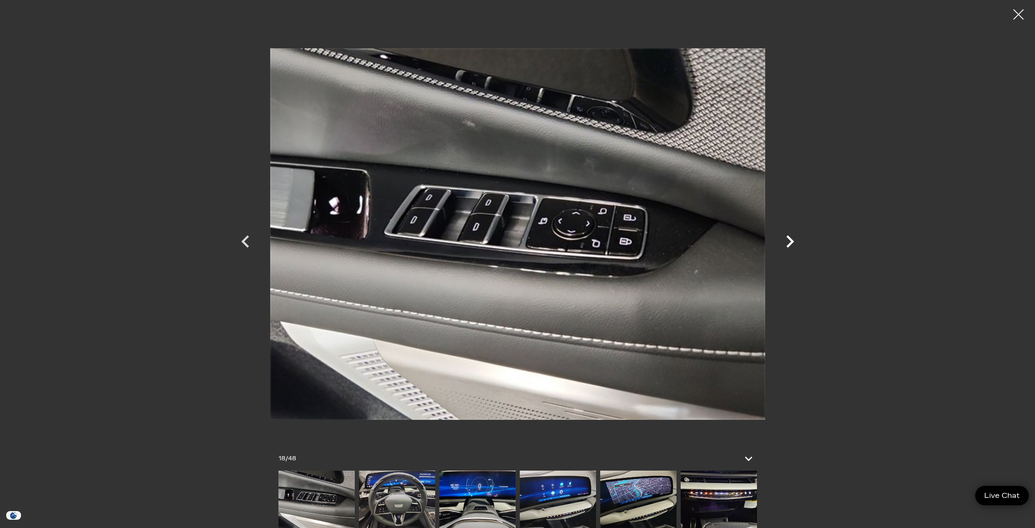
click at [789, 240] on icon "Next" at bounding box center [790, 241] width 25 height 25
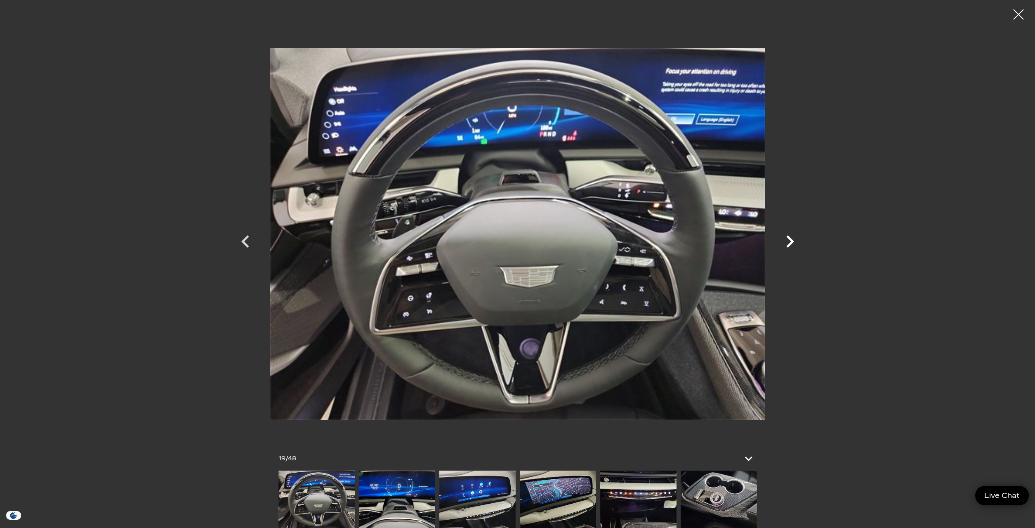
click at [789, 240] on icon "Next" at bounding box center [790, 241] width 25 height 25
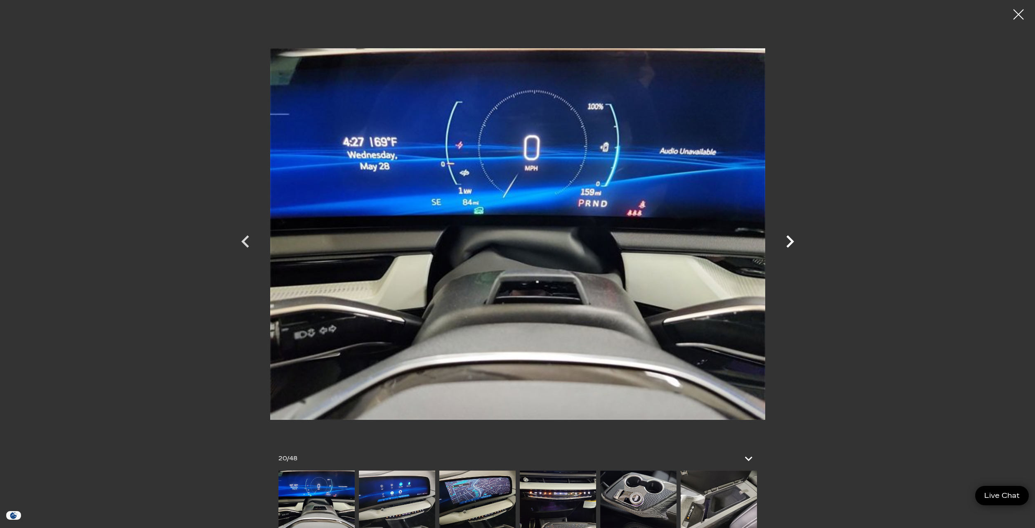
click at [789, 240] on icon "Next" at bounding box center [790, 241] width 25 height 25
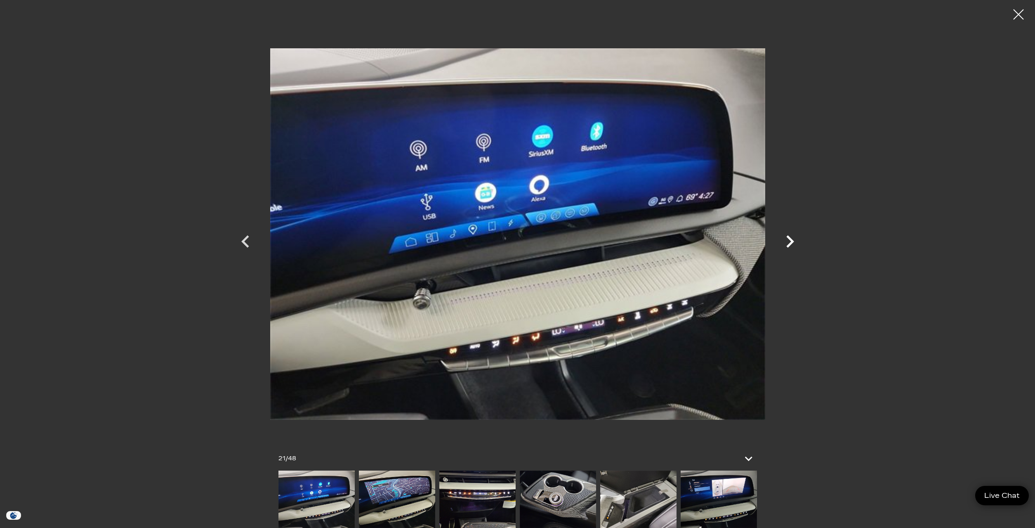
click at [789, 240] on icon "Next" at bounding box center [790, 241] width 25 height 25
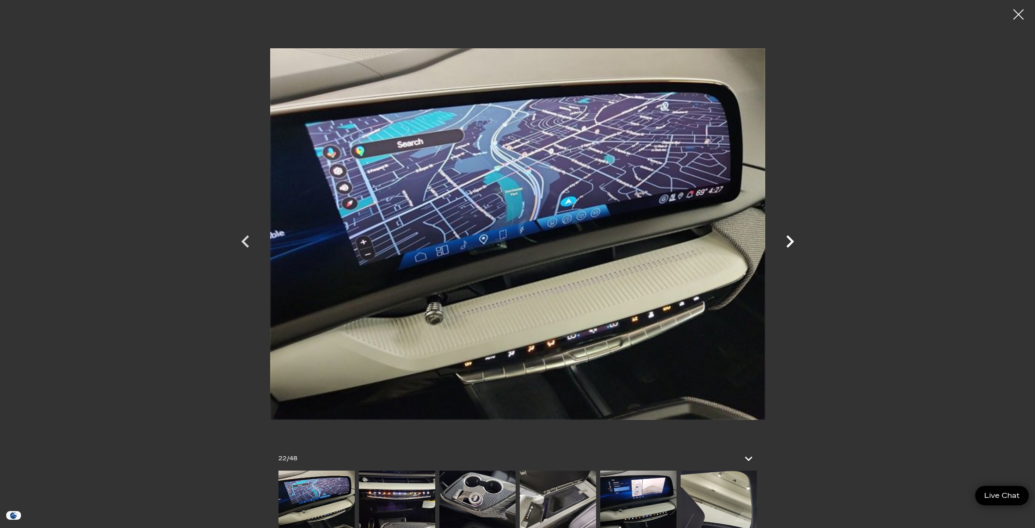
click at [789, 240] on icon "Next" at bounding box center [790, 241] width 25 height 25
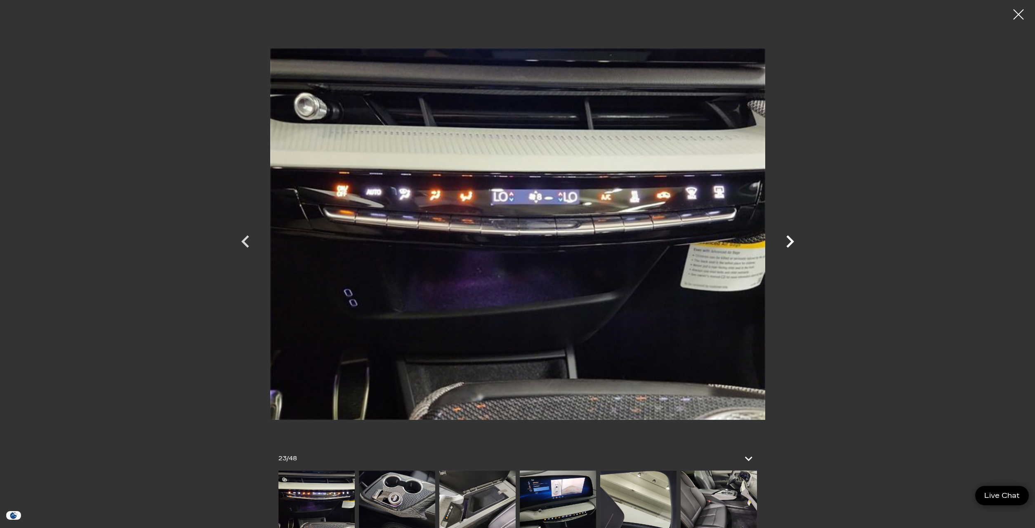
click at [789, 240] on icon "Next" at bounding box center [790, 241] width 25 height 25
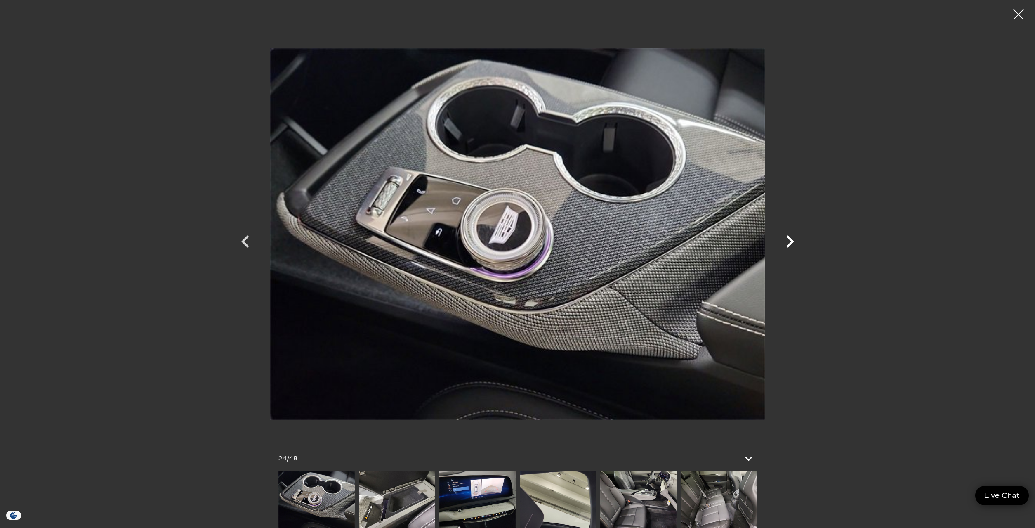
click at [789, 240] on icon "Next" at bounding box center [790, 241] width 25 height 25
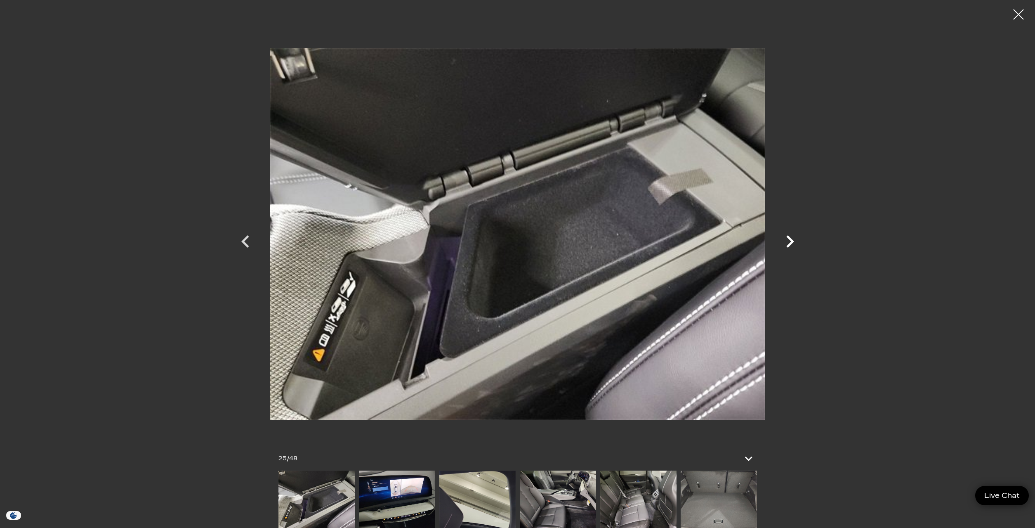
click at [789, 240] on icon "Next" at bounding box center [790, 241] width 25 height 25
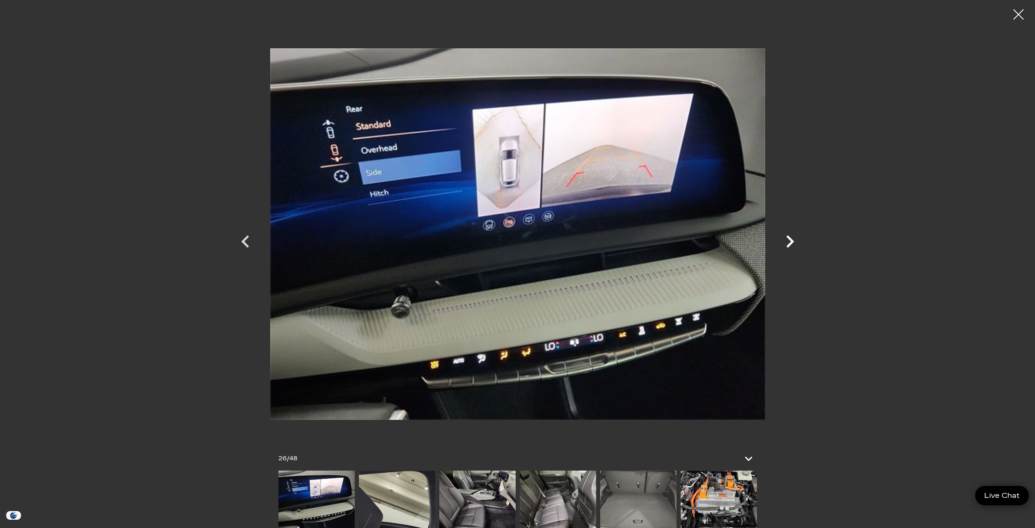
click at [789, 240] on icon "Next" at bounding box center [790, 241] width 25 height 25
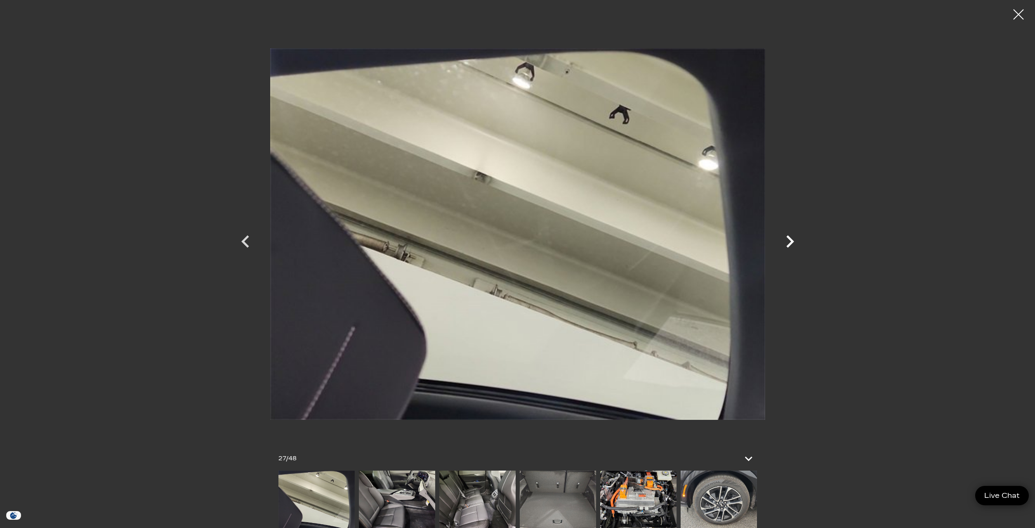
click at [789, 240] on icon "Next" at bounding box center [790, 241] width 25 height 25
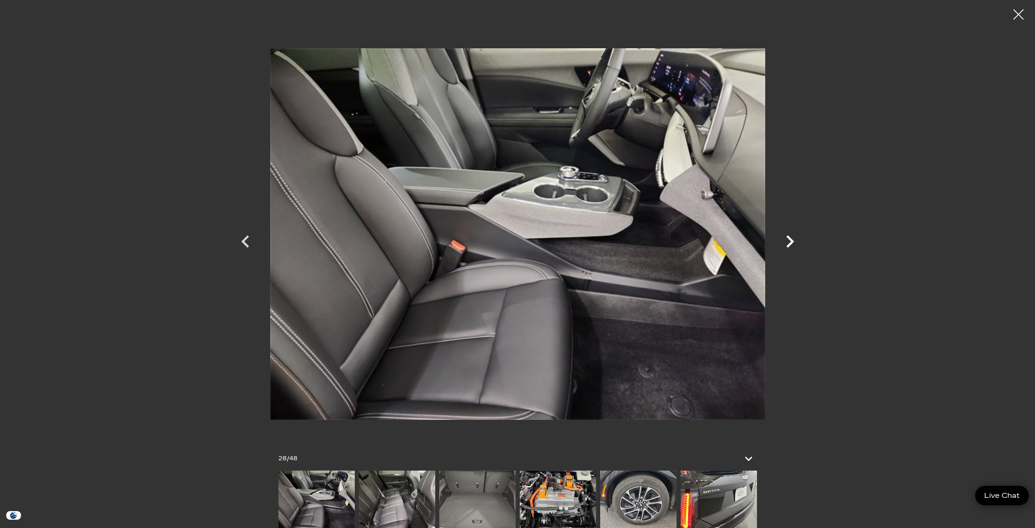
click at [789, 240] on icon "Next" at bounding box center [790, 241] width 25 height 25
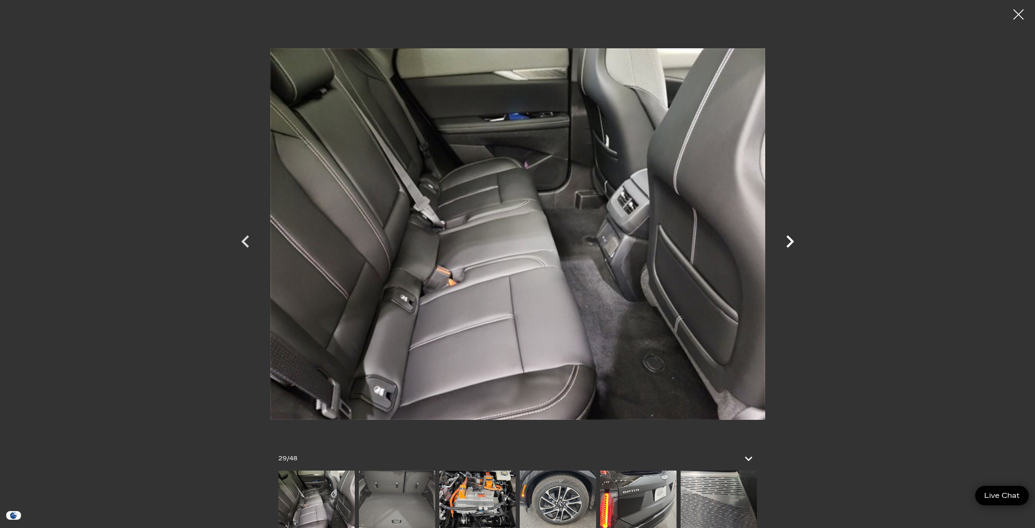
click at [789, 240] on icon "Next" at bounding box center [790, 241] width 25 height 25
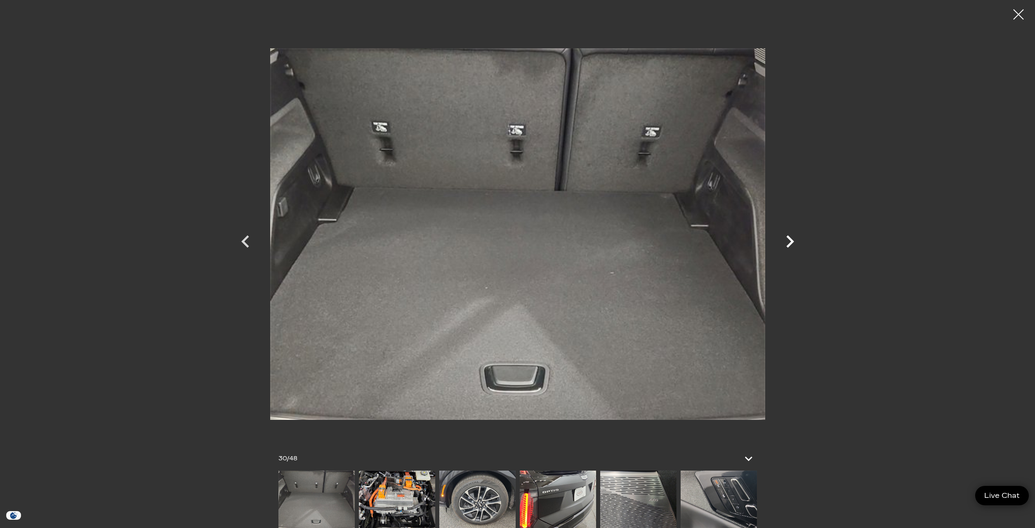
click at [789, 241] on icon "Next" at bounding box center [790, 241] width 25 height 25
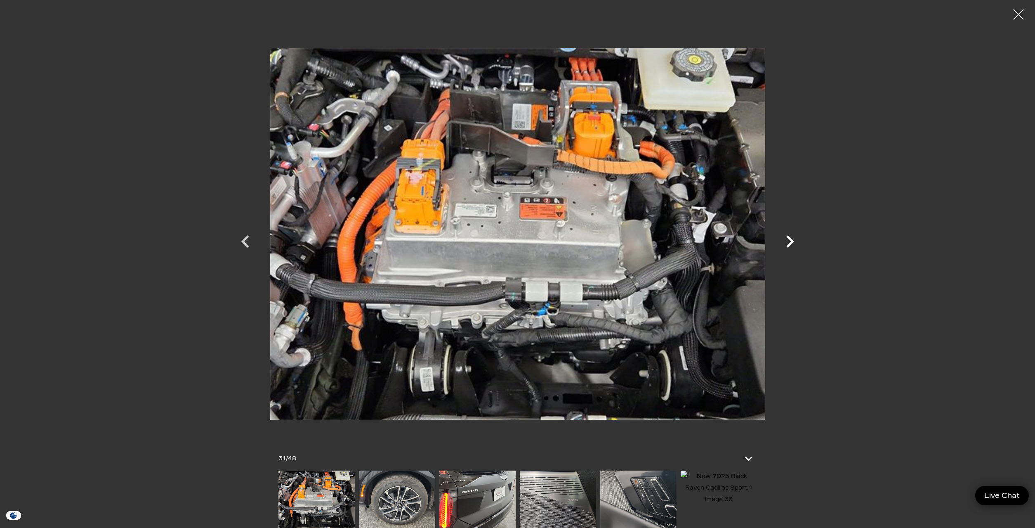
click at [788, 242] on icon "Next" at bounding box center [790, 241] width 25 height 25
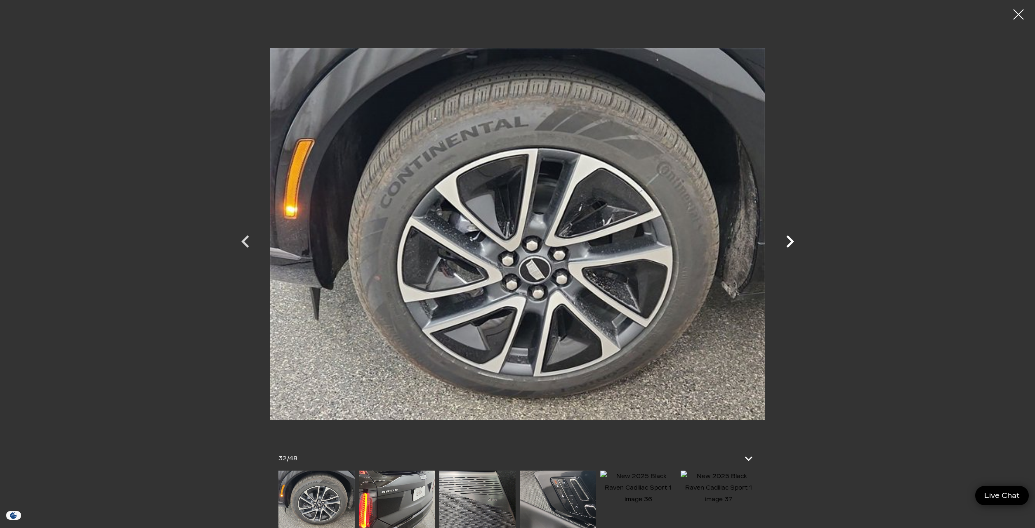
click at [787, 242] on icon "Next" at bounding box center [790, 241] width 25 height 25
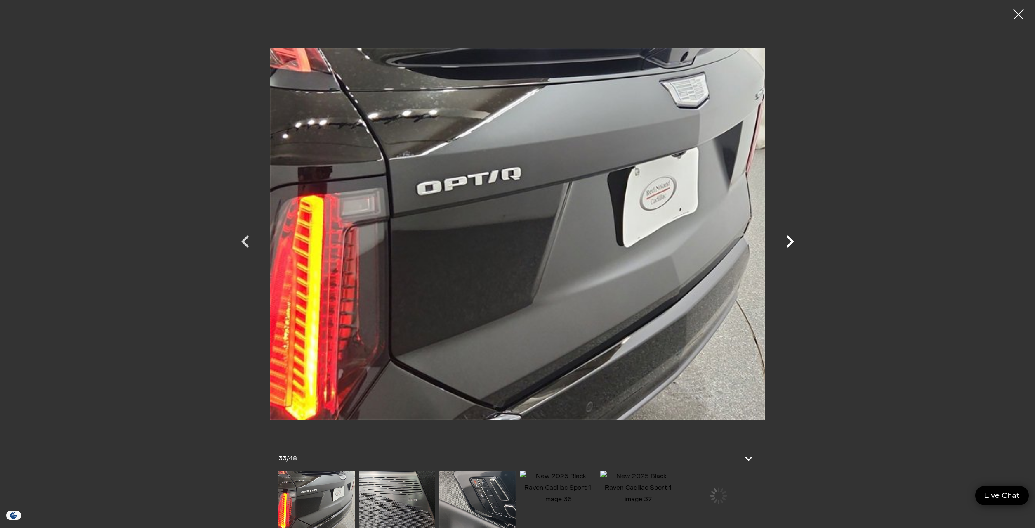
click at [787, 242] on icon "Next" at bounding box center [790, 241] width 25 height 25
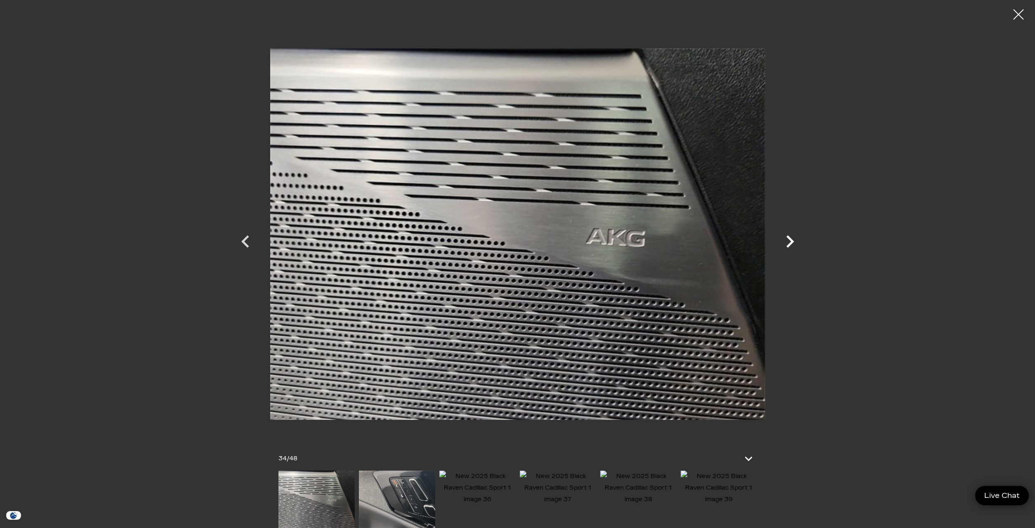
click at [787, 242] on icon "Next" at bounding box center [790, 241] width 25 height 25
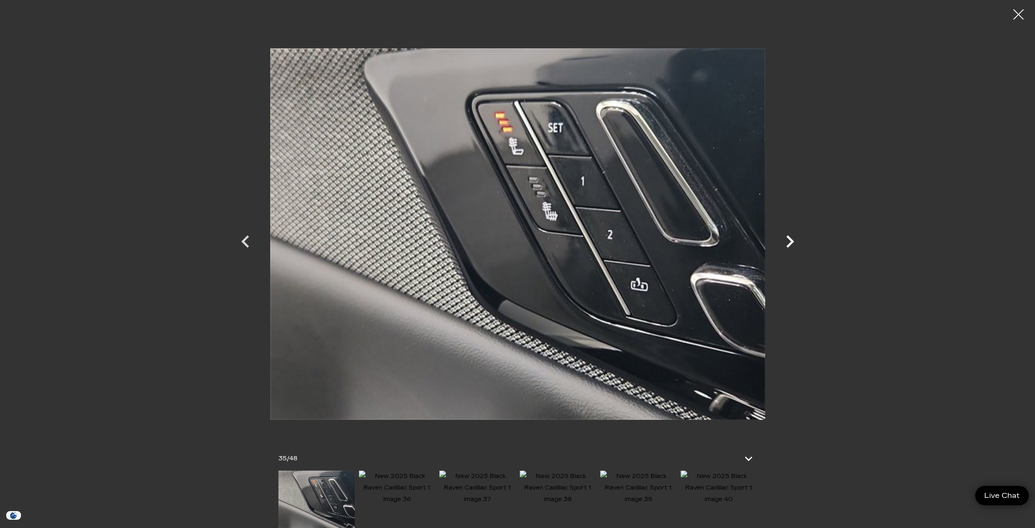
click at [794, 242] on icon "Next" at bounding box center [790, 241] width 25 height 25
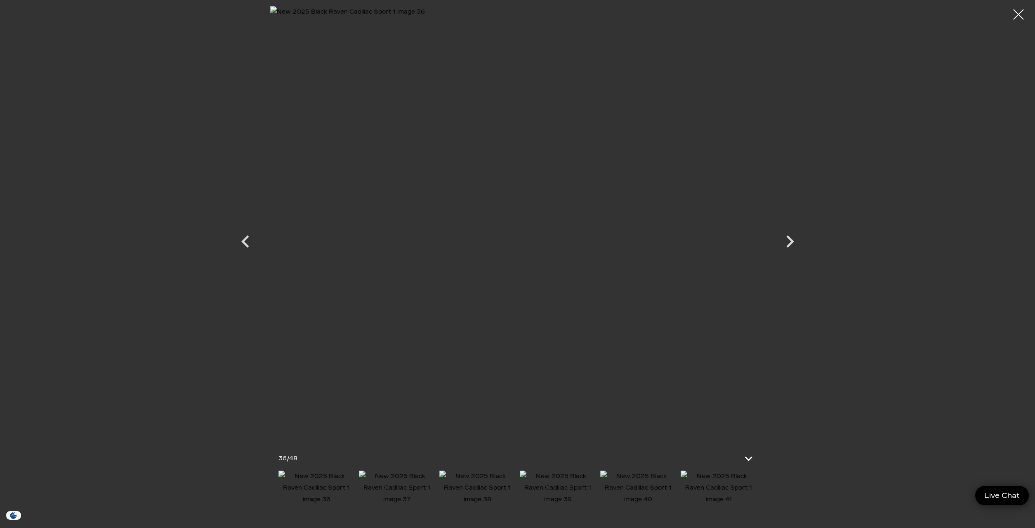
drag, startPoint x: 1013, startPoint y: 13, endPoint x: 993, endPoint y: 27, distance: 24.6
click at [1013, 14] on div at bounding box center [1019, 14] width 21 height 21
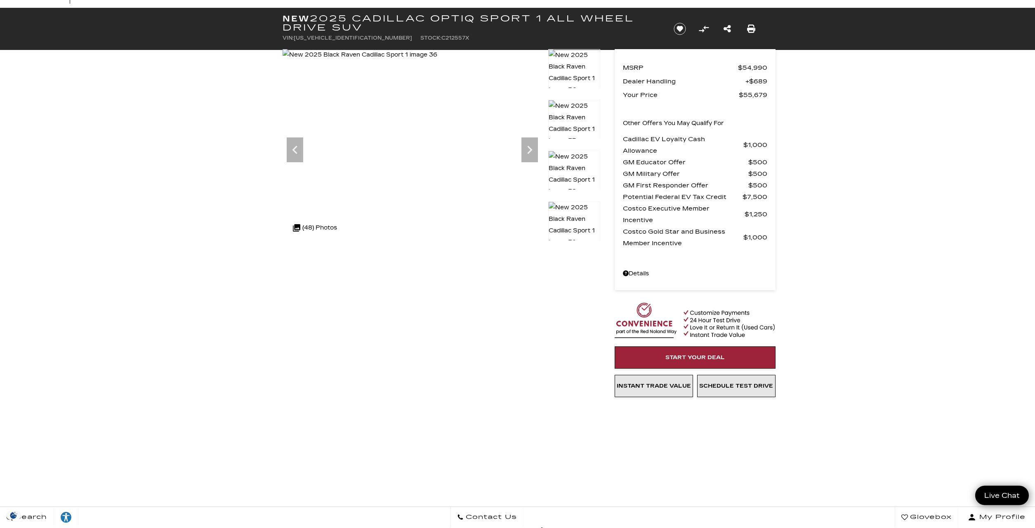
scroll to position [42, 0]
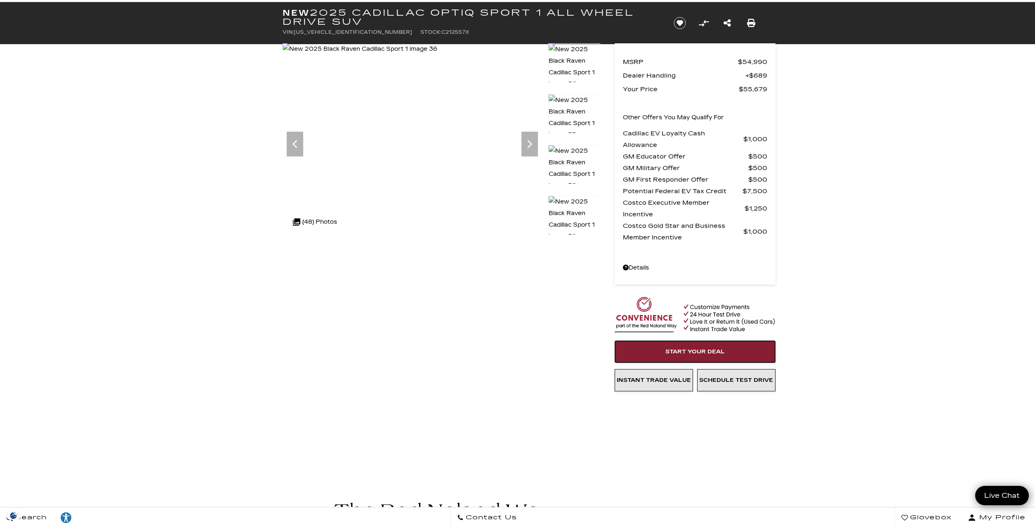
click at [712, 350] on span "Start Your Deal" at bounding box center [695, 351] width 59 height 7
